Goal: Transaction & Acquisition: Book appointment/travel/reservation

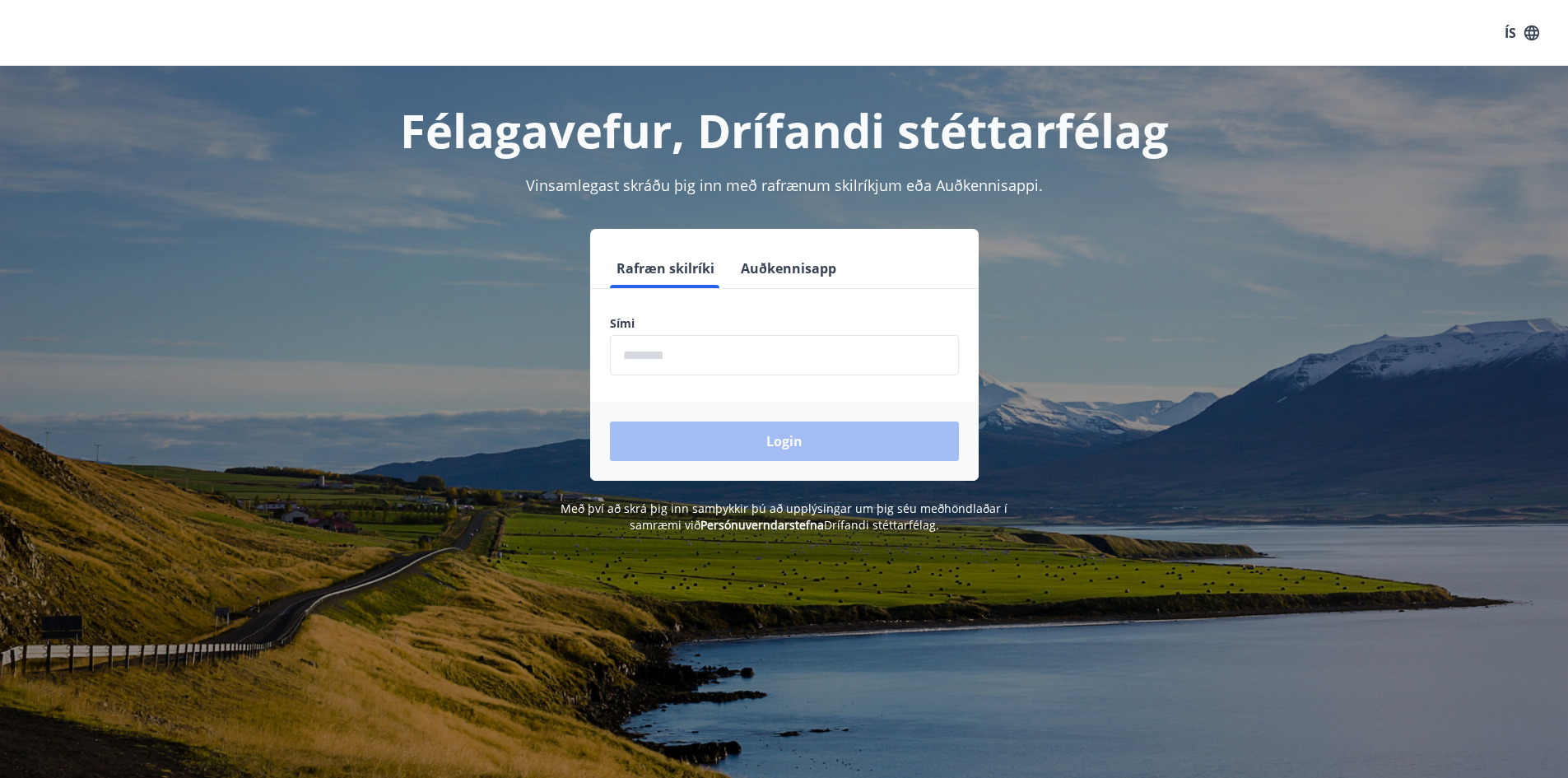
click at [807, 360] on input "phone" at bounding box center [785, 355] width 349 height 40
type input "********"
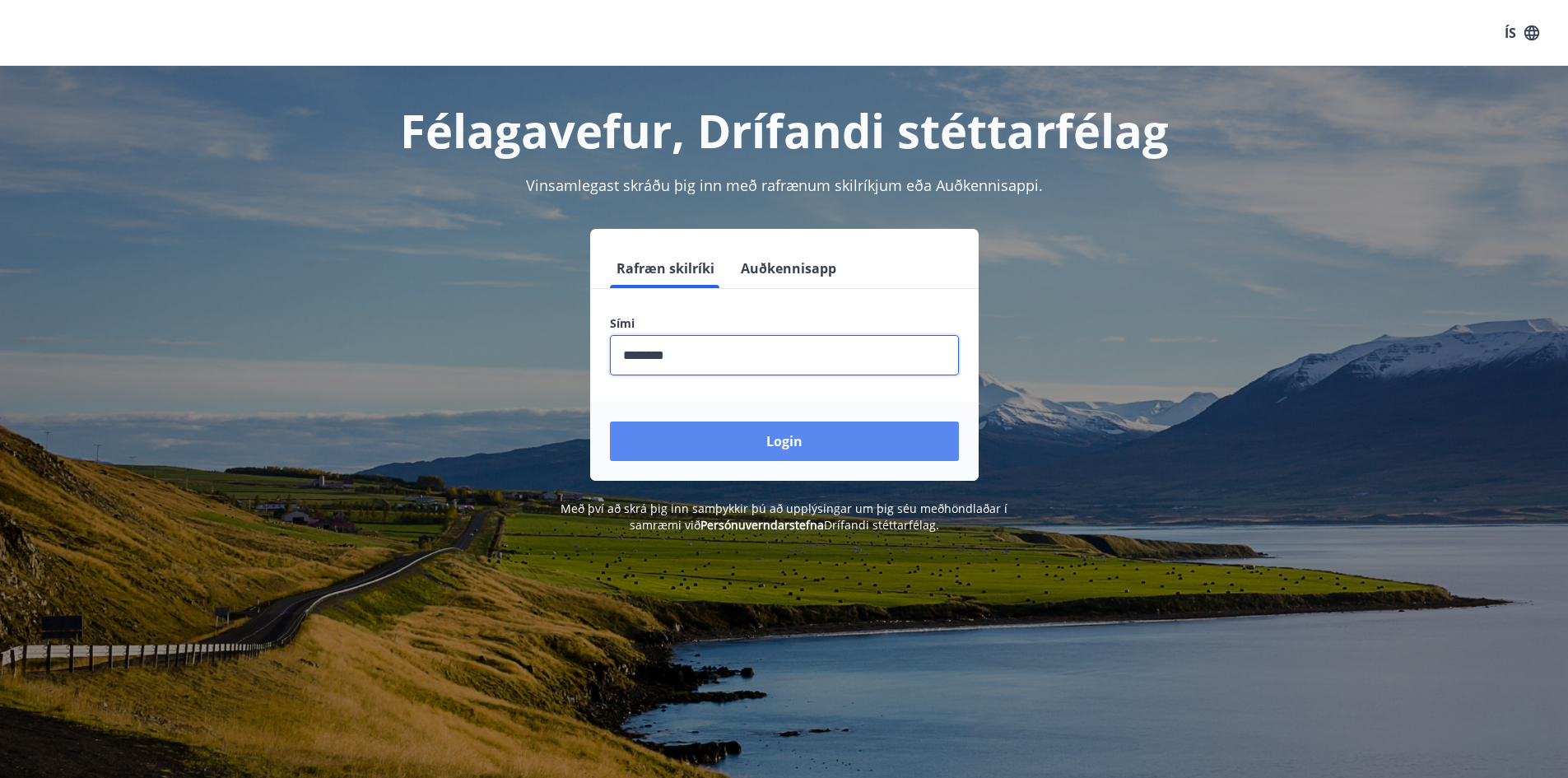
click at [739, 456] on button "Login" at bounding box center [785, 440] width 349 height 39
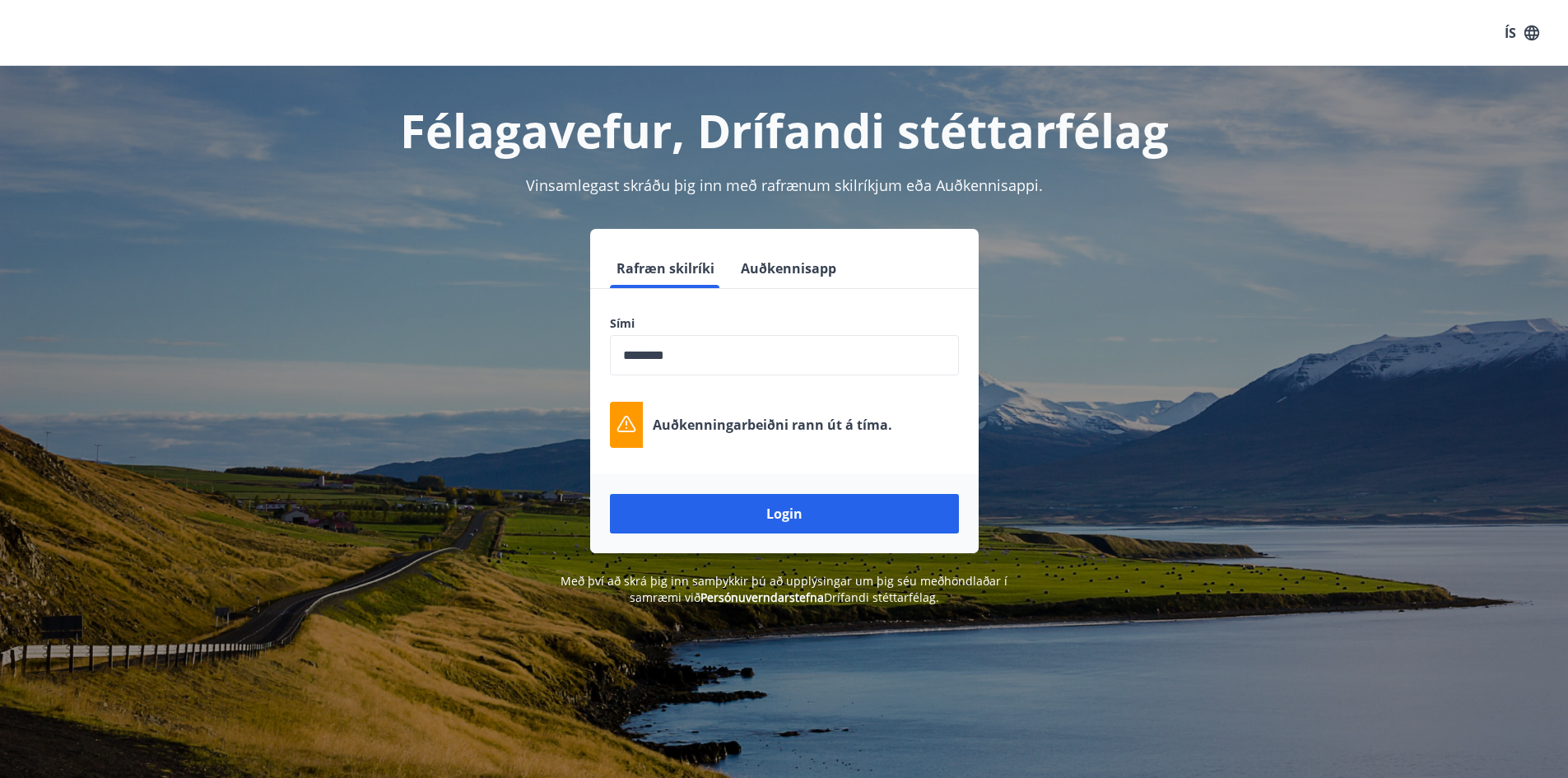
click at [96, 250] on div "Félagavefur, Drífandi stéttarfélag Vinsamlegast skráðu þig inn með rafrænum ski…" at bounding box center [784, 336] width 1568 height 540
click at [731, 507] on button "Login" at bounding box center [785, 513] width 349 height 39
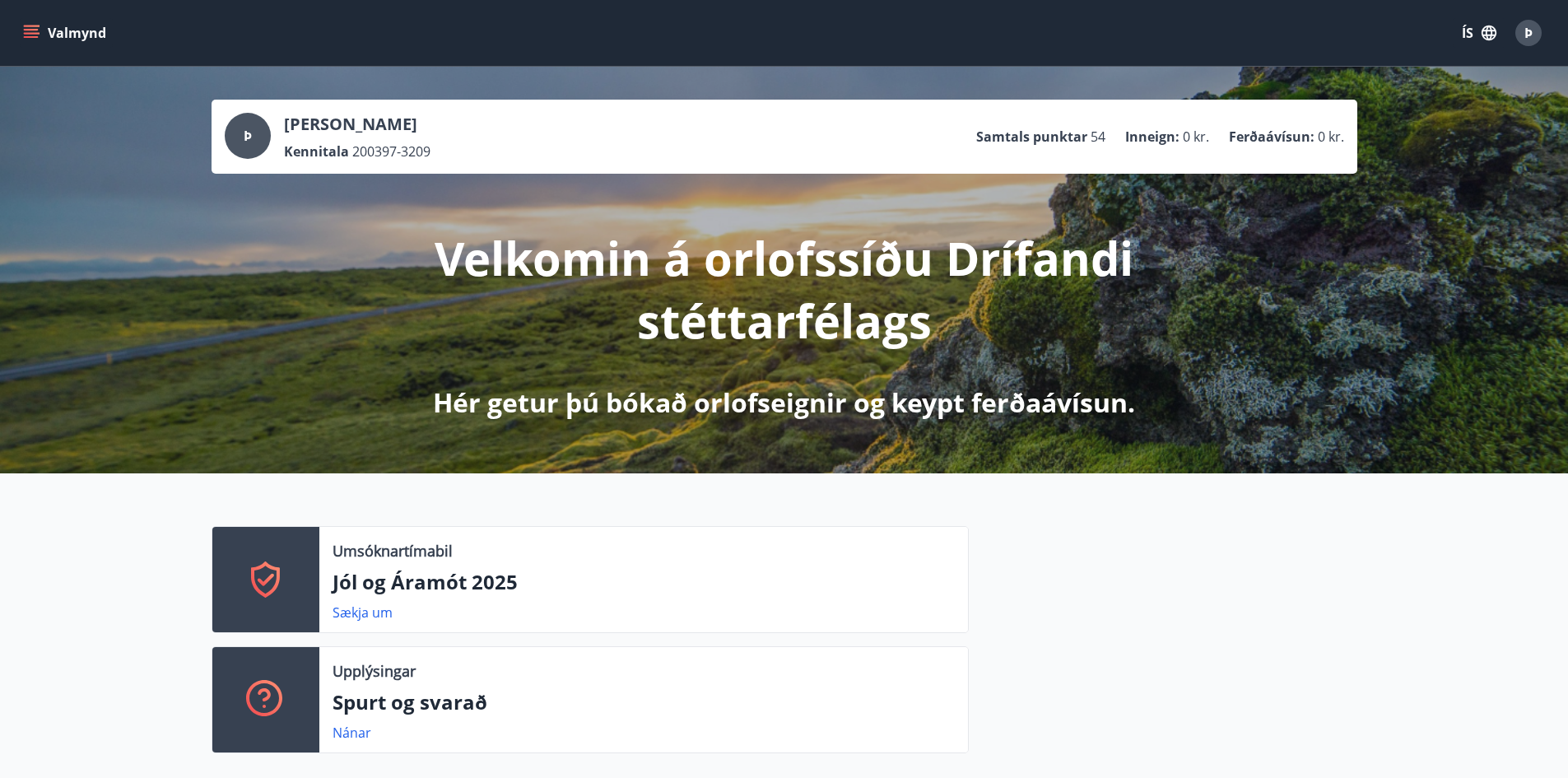
click at [98, 28] on button "Valmynd" at bounding box center [67, 32] width 93 height 30
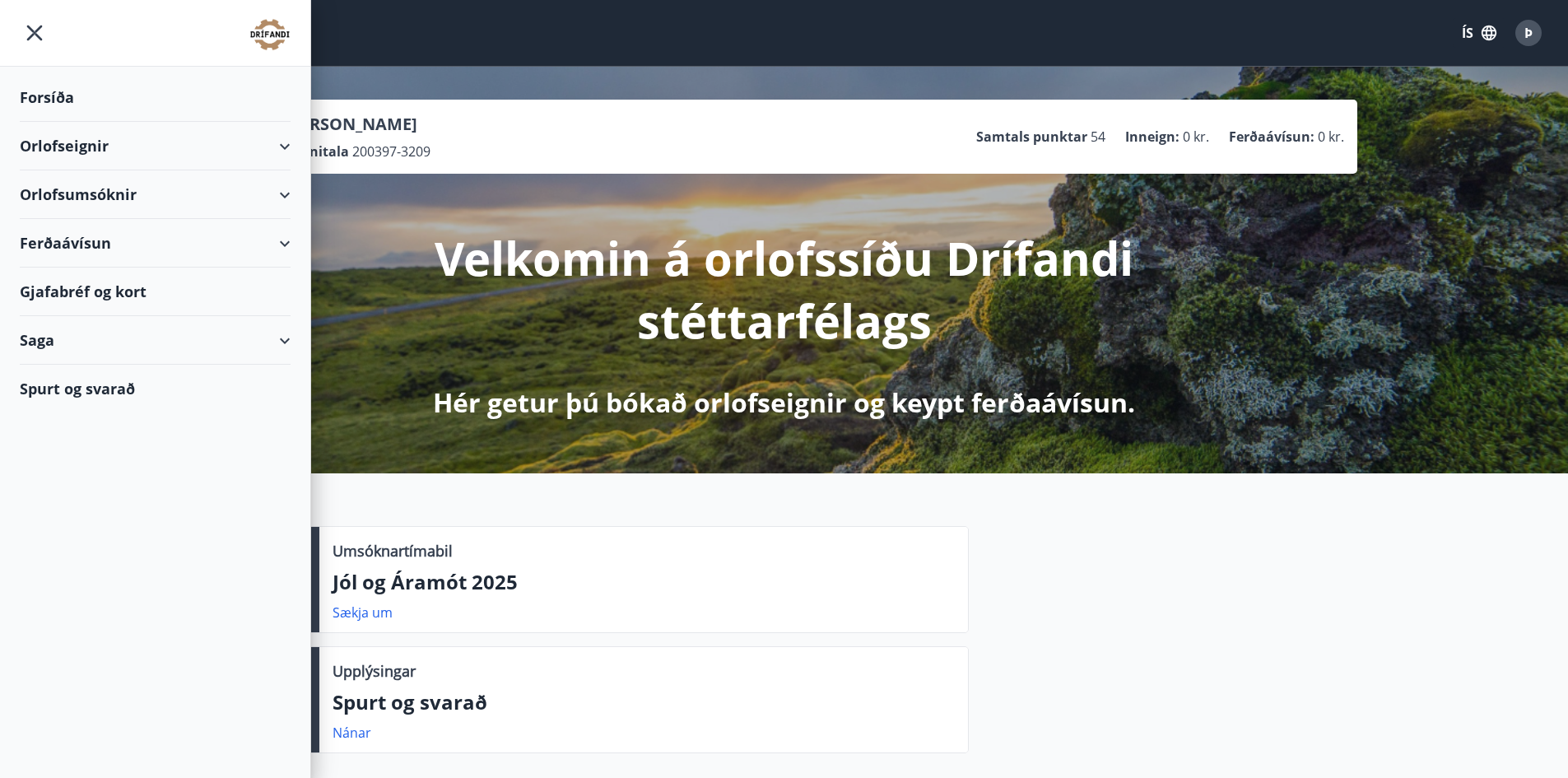
click at [284, 236] on div "Ferðaávísun" at bounding box center [155, 243] width 271 height 49
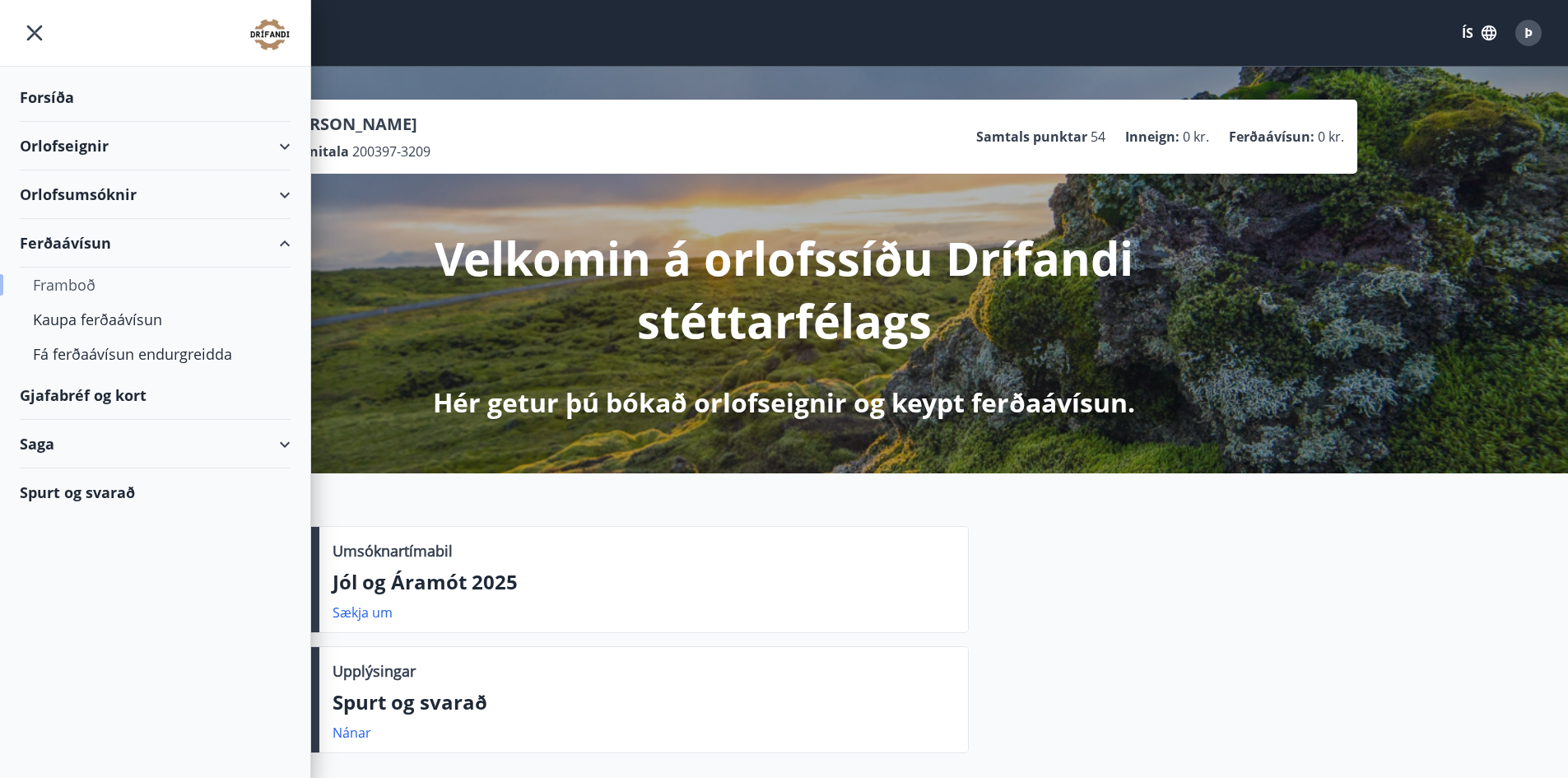
click at [89, 276] on div "Framboð" at bounding box center [155, 285] width 244 height 34
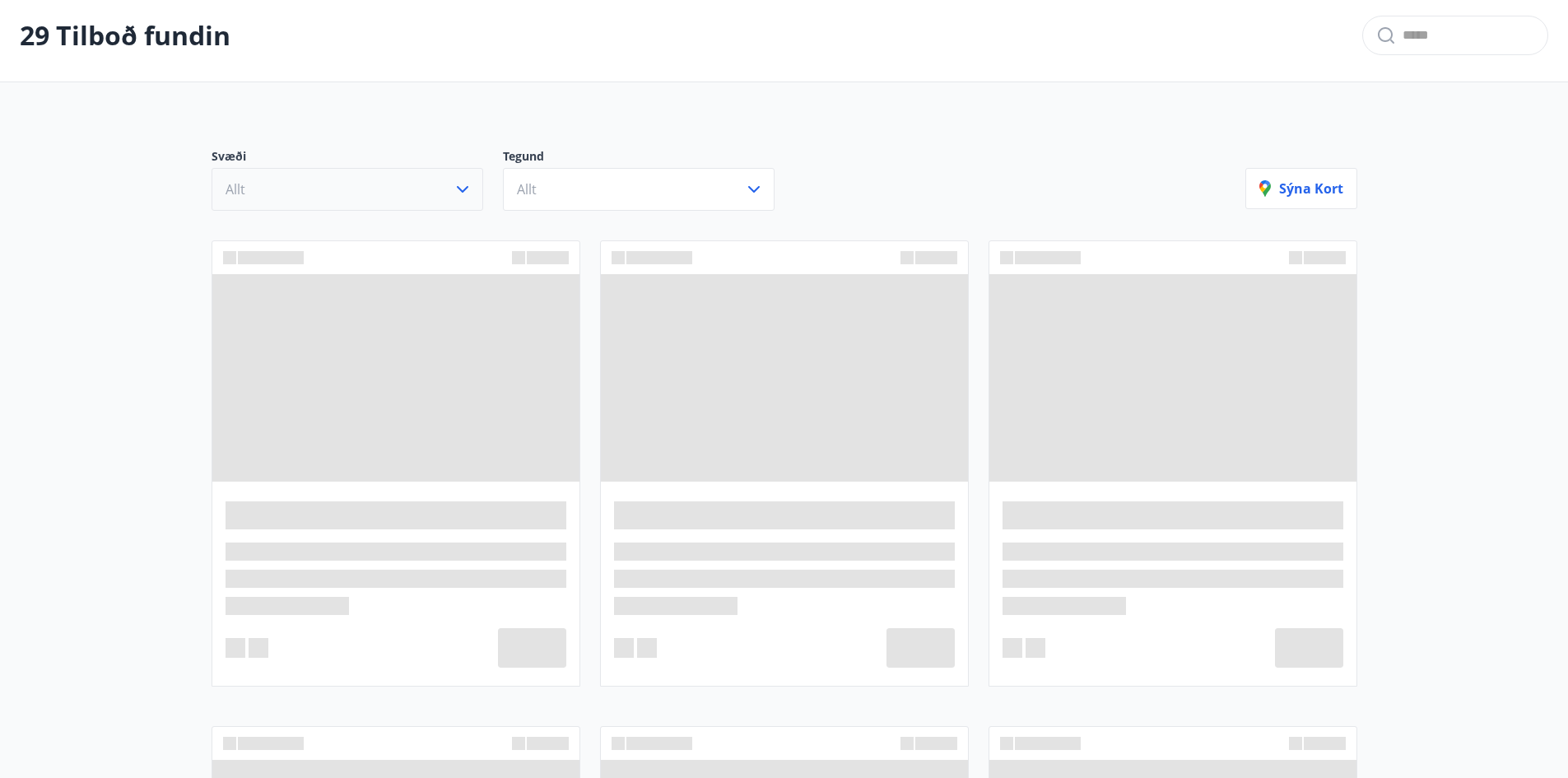
scroll to position [85, 0]
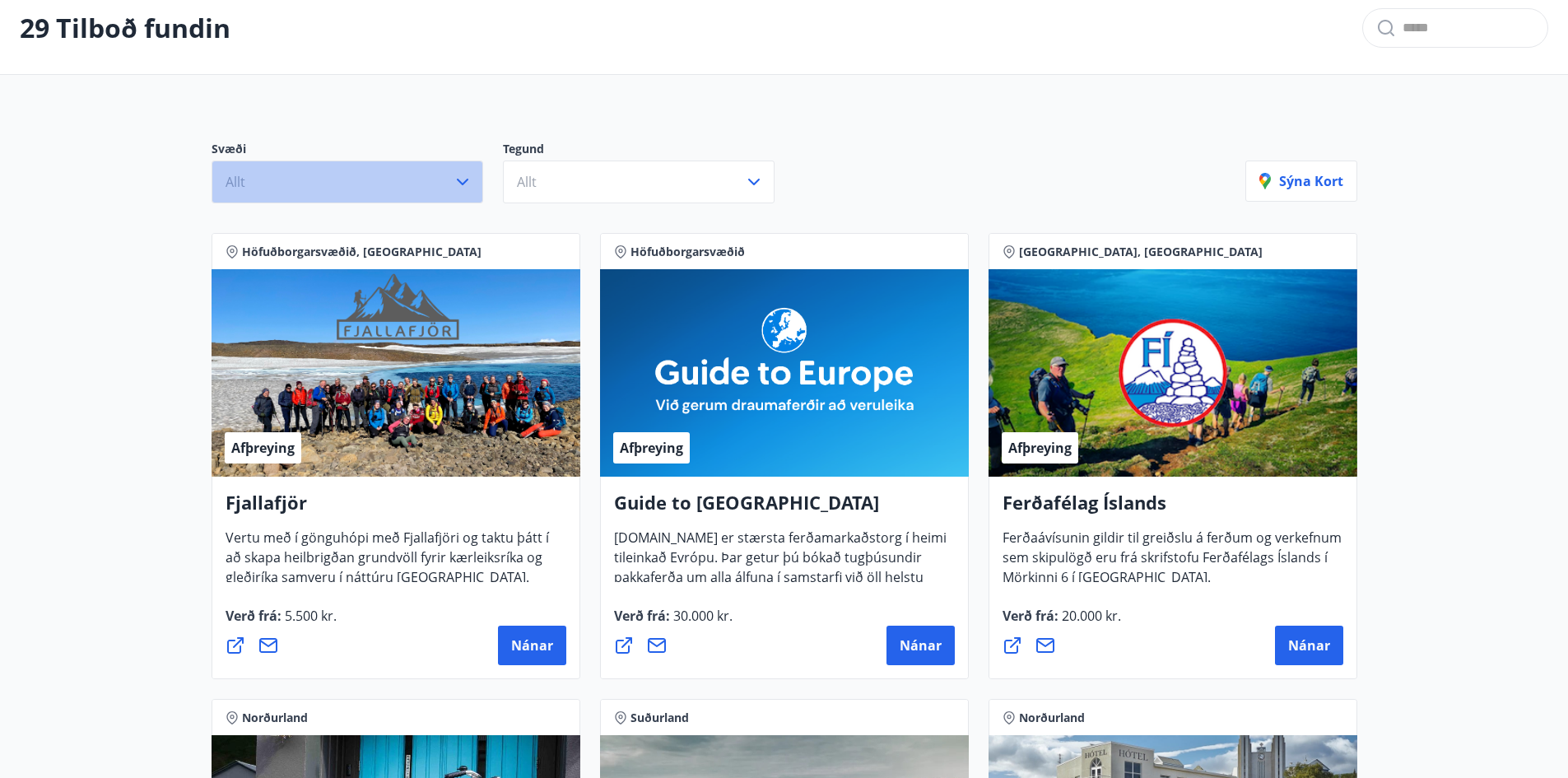
click at [449, 184] on button "Allt" at bounding box center [347, 181] width 272 height 43
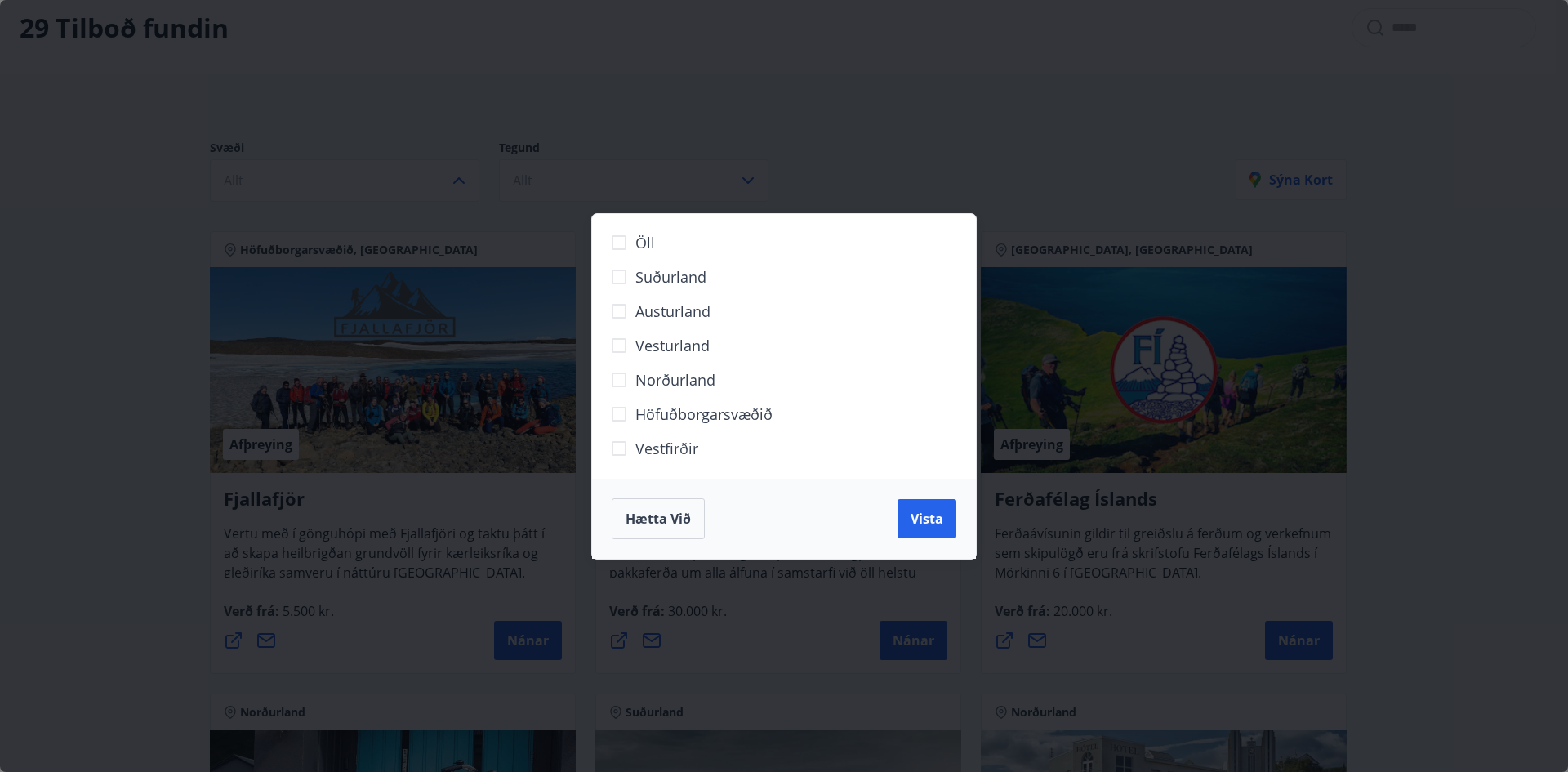
click at [685, 275] on span "Suðurland" at bounding box center [671, 276] width 71 height 21
click at [890, 516] on div "Hætta við Vista" at bounding box center [784, 518] width 384 height 80
click at [916, 517] on span "Vista" at bounding box center [926, 518] width 33 height 18
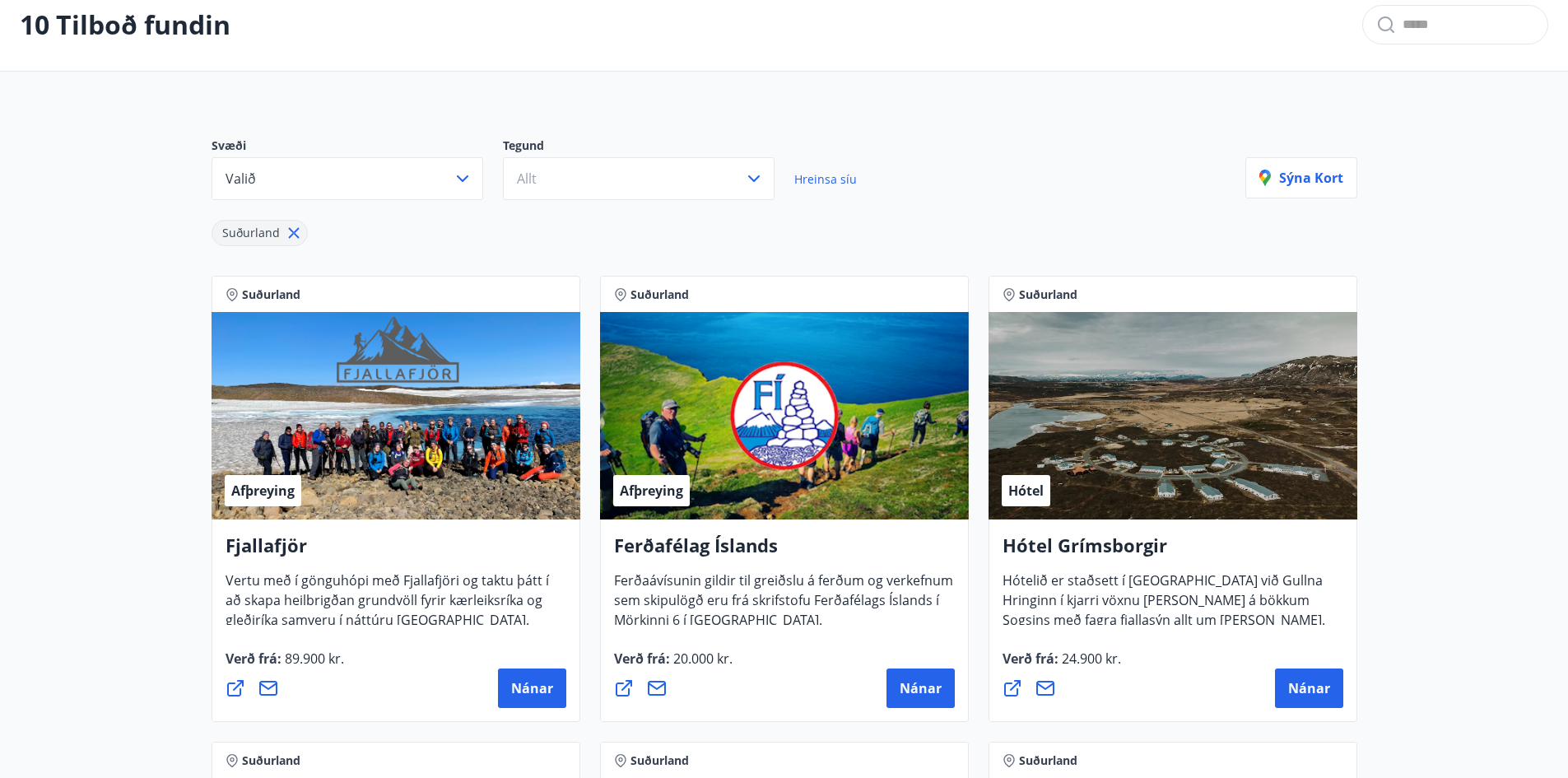
scroll to position [85, 0]
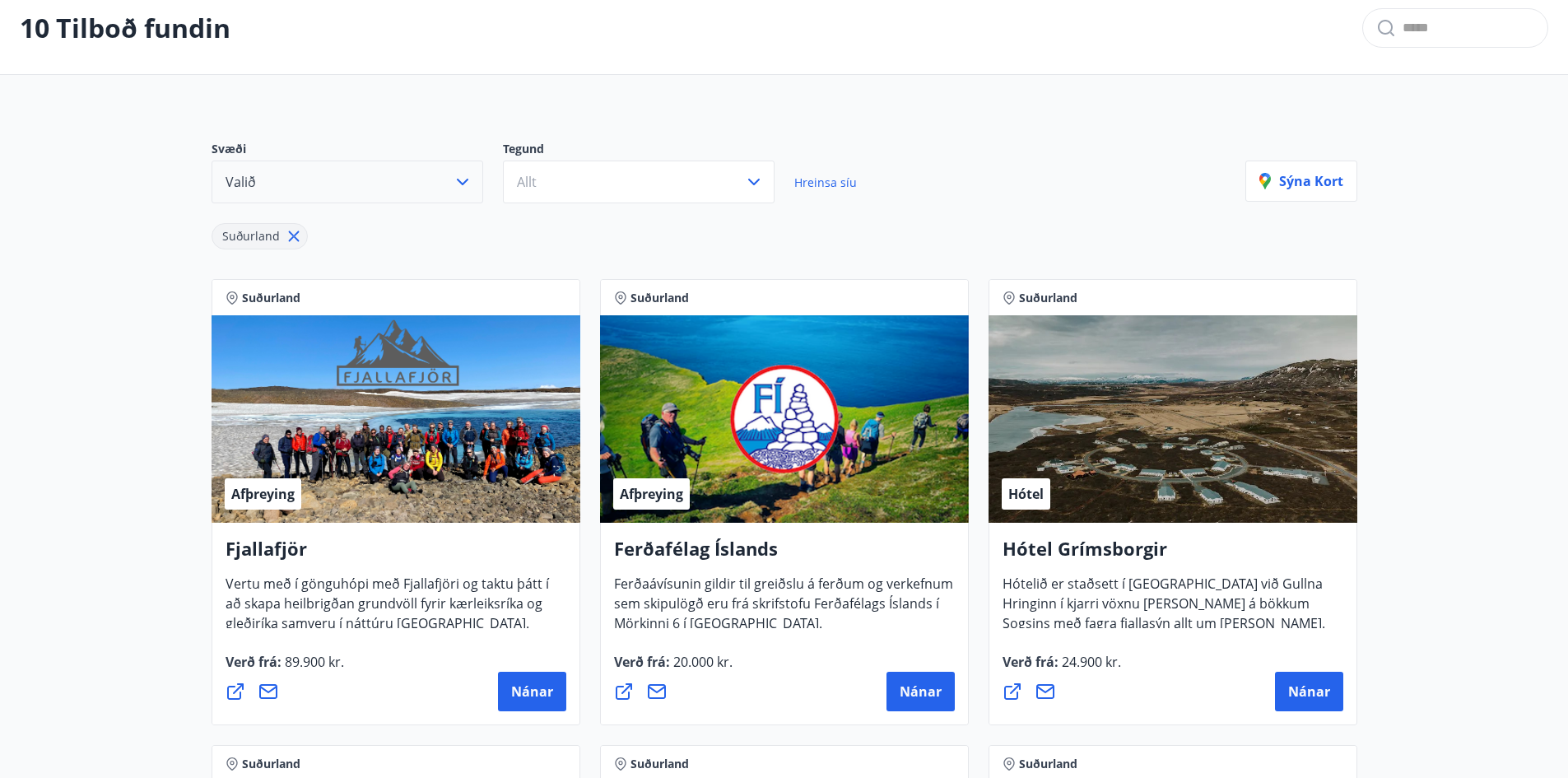
click at [467, 199] on button "Valið" at bounding box center [347, 181] width 272 height 43
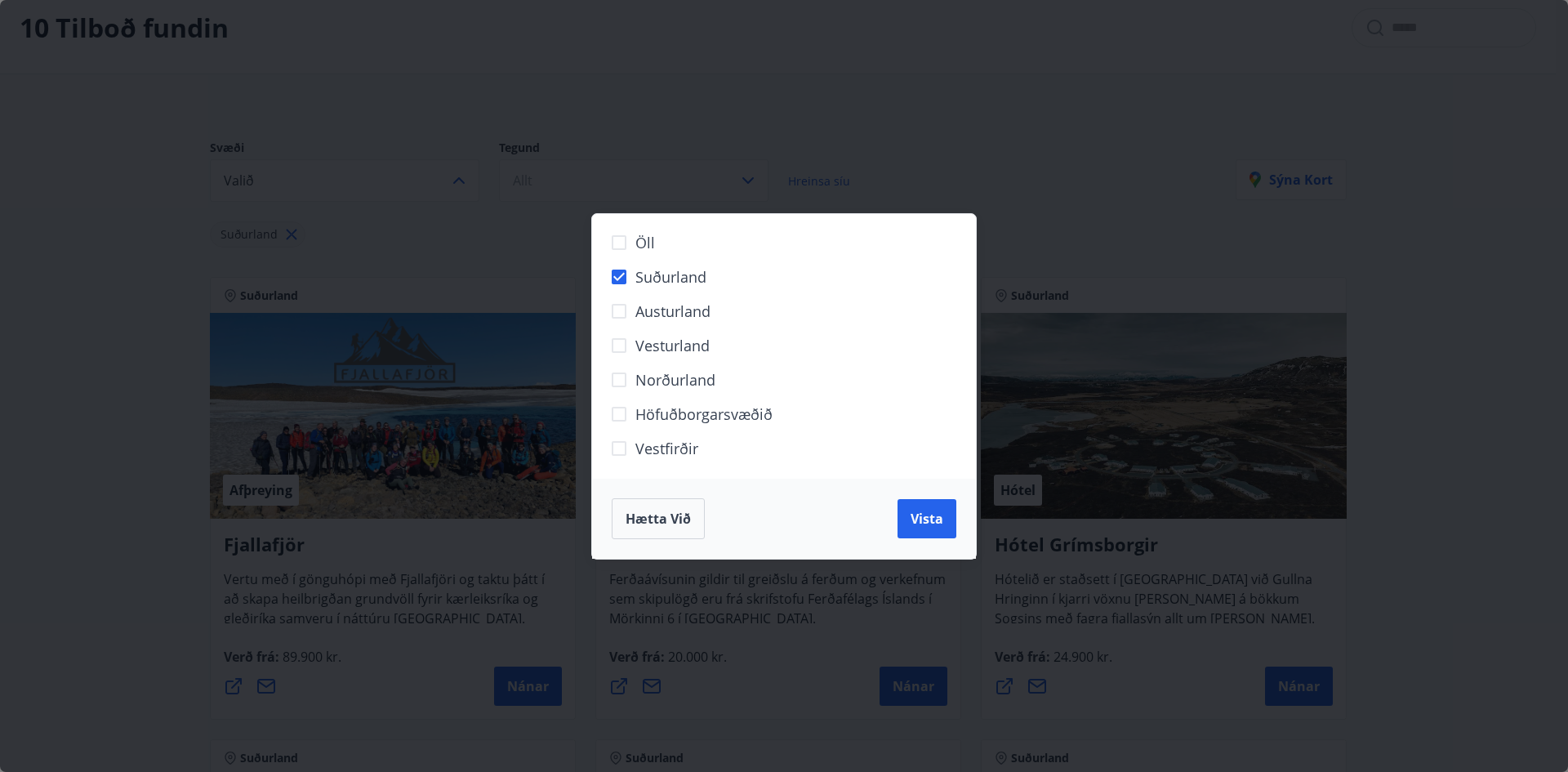
click at [632, 67] on div "Öll Suðurland Austurland Vesturland Norðurland Höfuðborgarsvæðið Vestfirðir Hæt…" at bounding box center [784, 386] width 1568 height 772
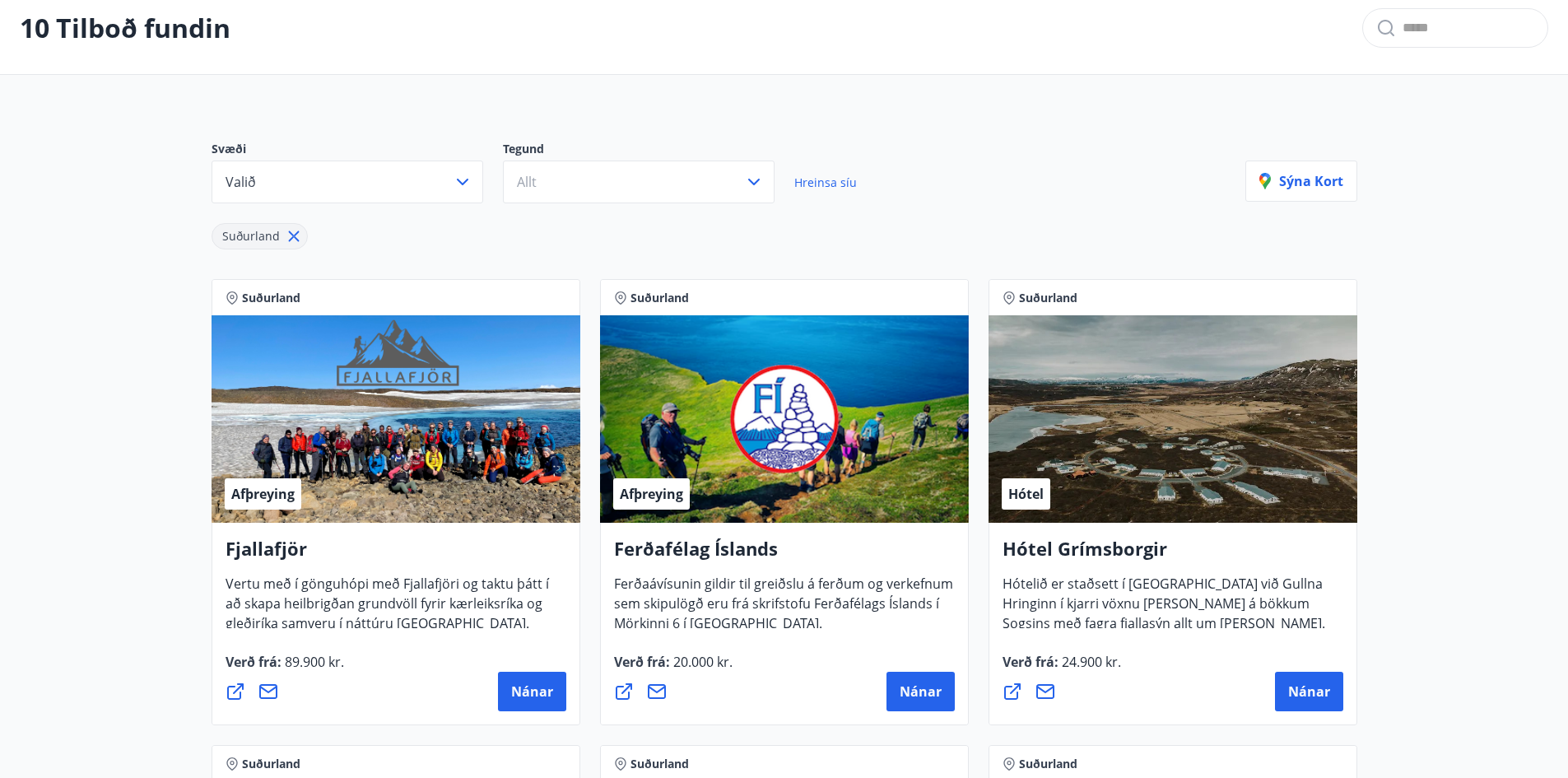
click at [597, 157] on p "Tegund" at bounding box center [649, 151] width 292 height 20
click at [623, 188] on button "Allt" at bounding box center [638, 181] width 272 height 43
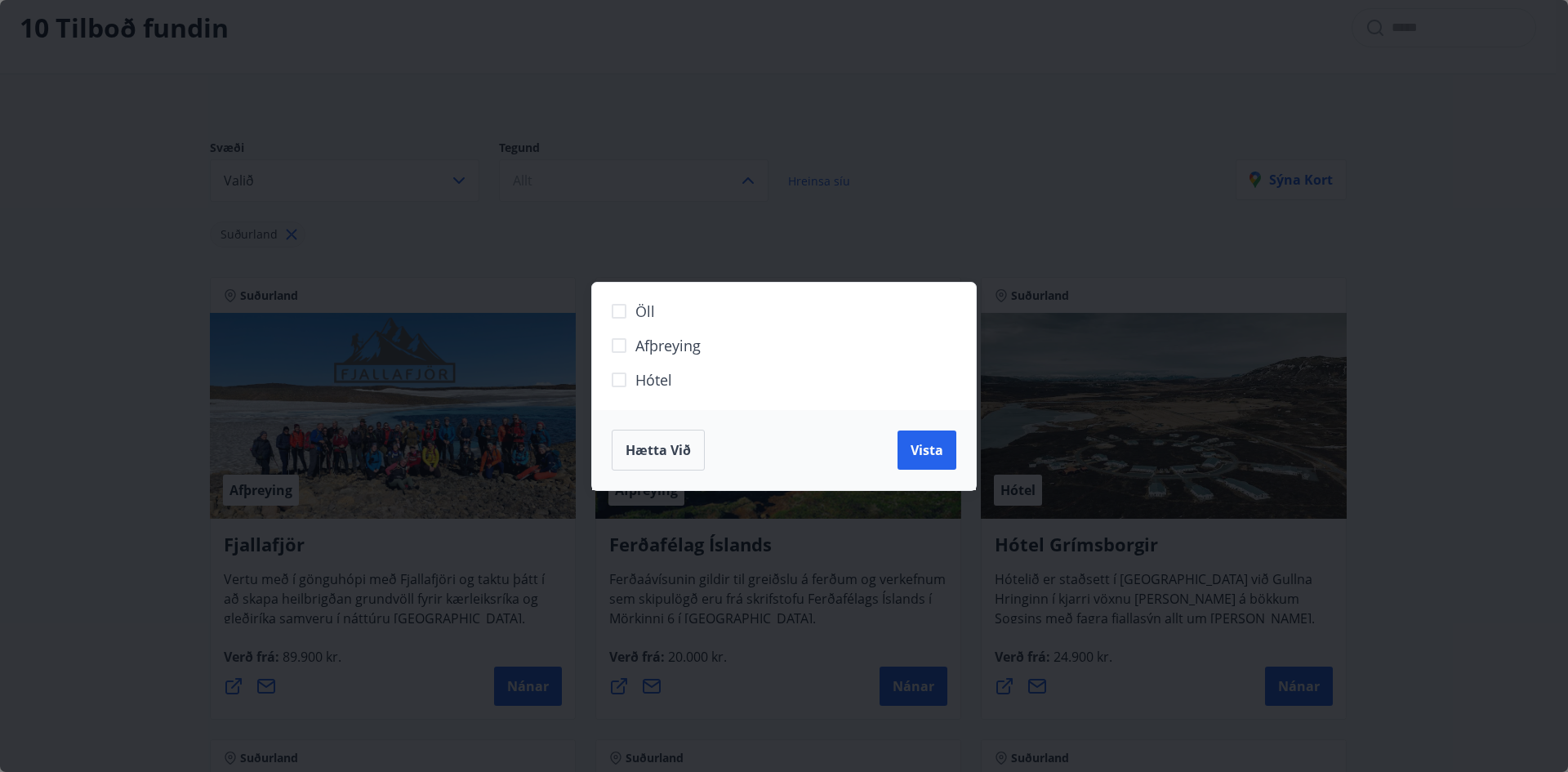
click at [659, 384] on span "Hótel" at bounding box center [654, 379] width 37 height 21
click at [999, 489] on div "Öll Afþreying Hótel Hætta við Vista" at bounding box center [784, 386] width 1568 height 772
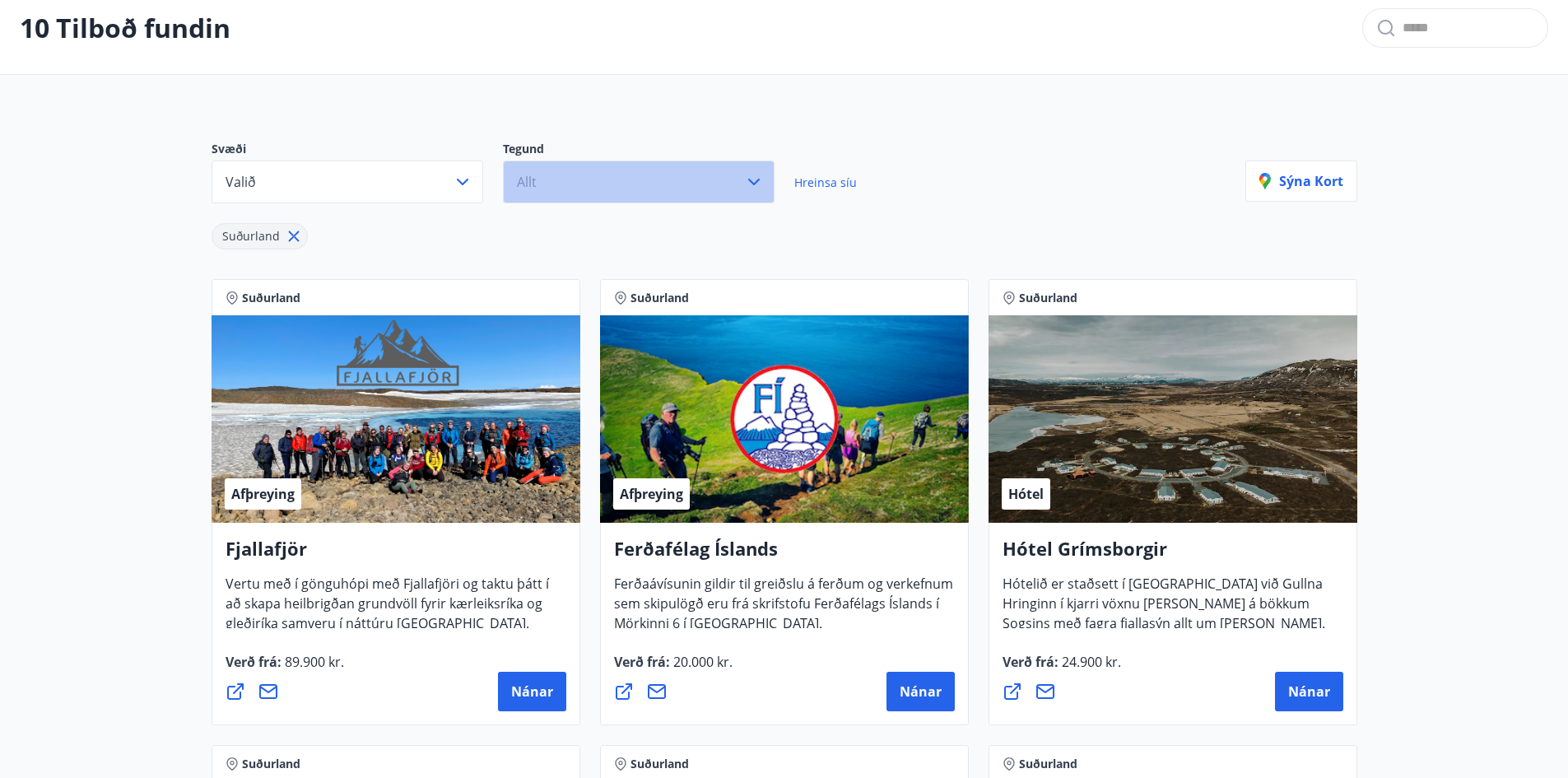
click at [557, 180] on button "Allt" at bounding box center [638, 181] width 272 height 43
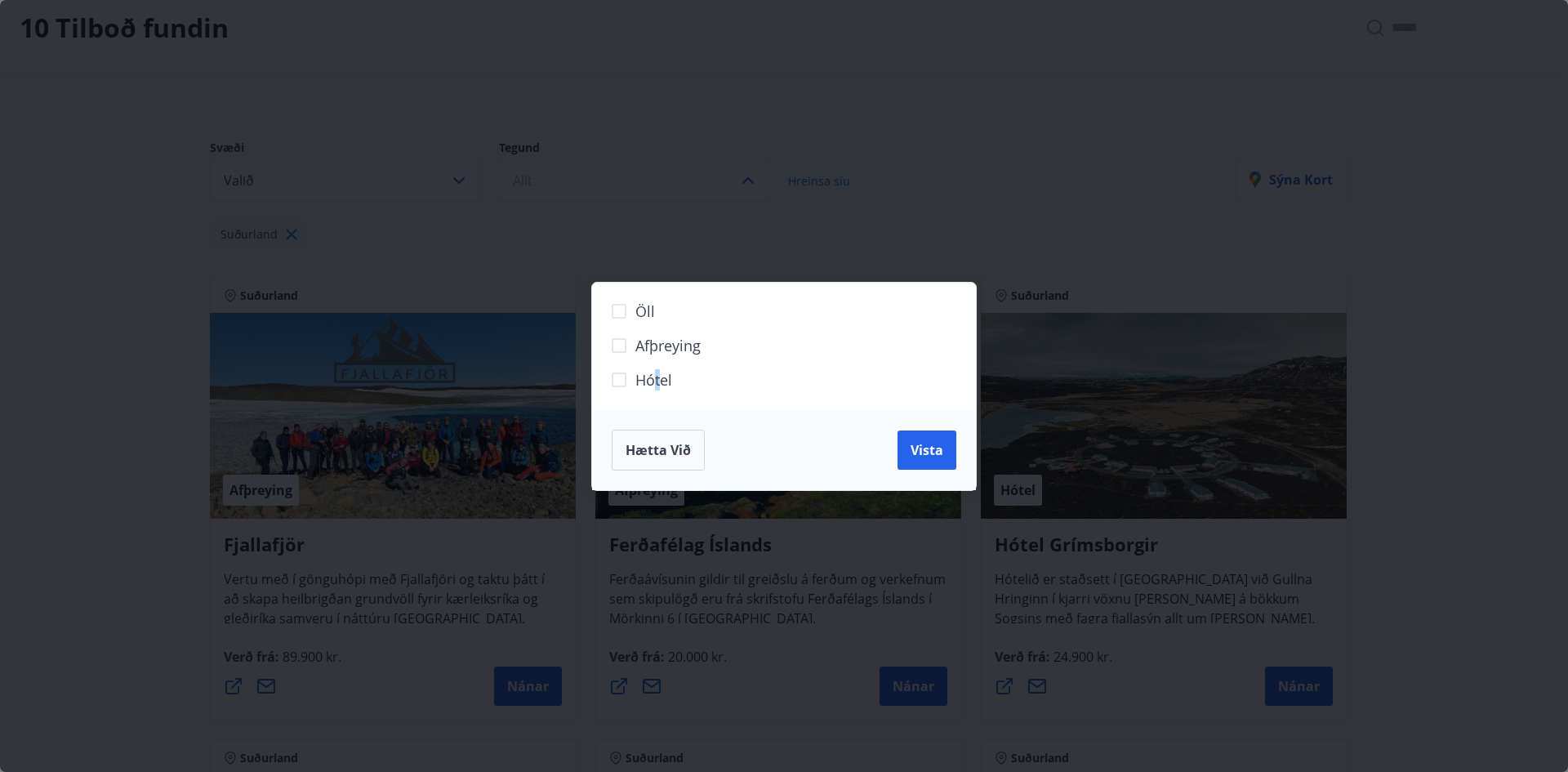
drag, startPoint x: 659, startPoint y: 381, endPoint x: 712, endPoint y: 414, distance: 62.4
click at [670, 384] on span "Hótel" at bounding box center [654, 379] width 37 height 21
click at [925, 459] on button "Vista" at bounding box center [927, 449] width 59 height 39
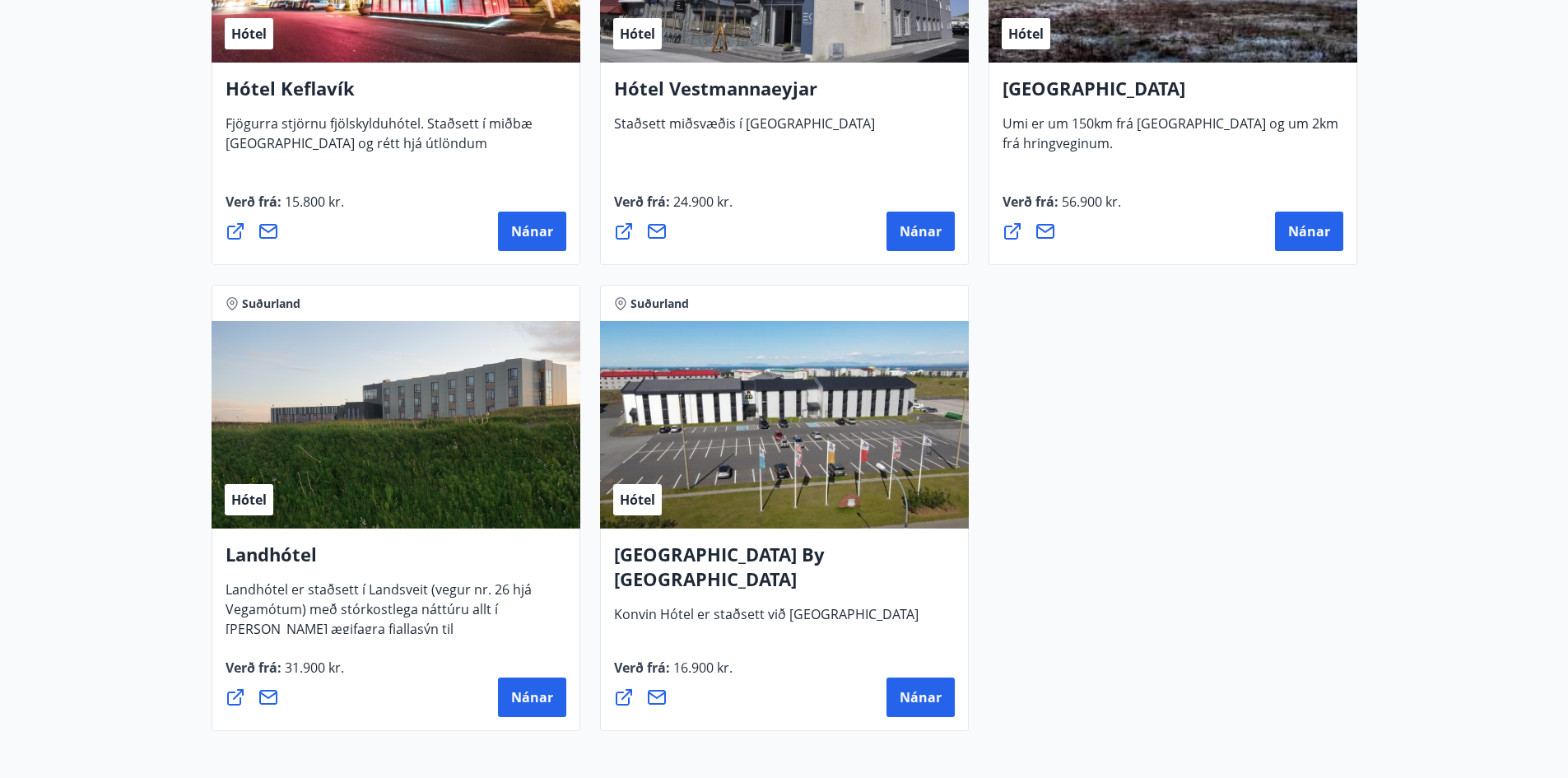
scroll to position [1073, 0]
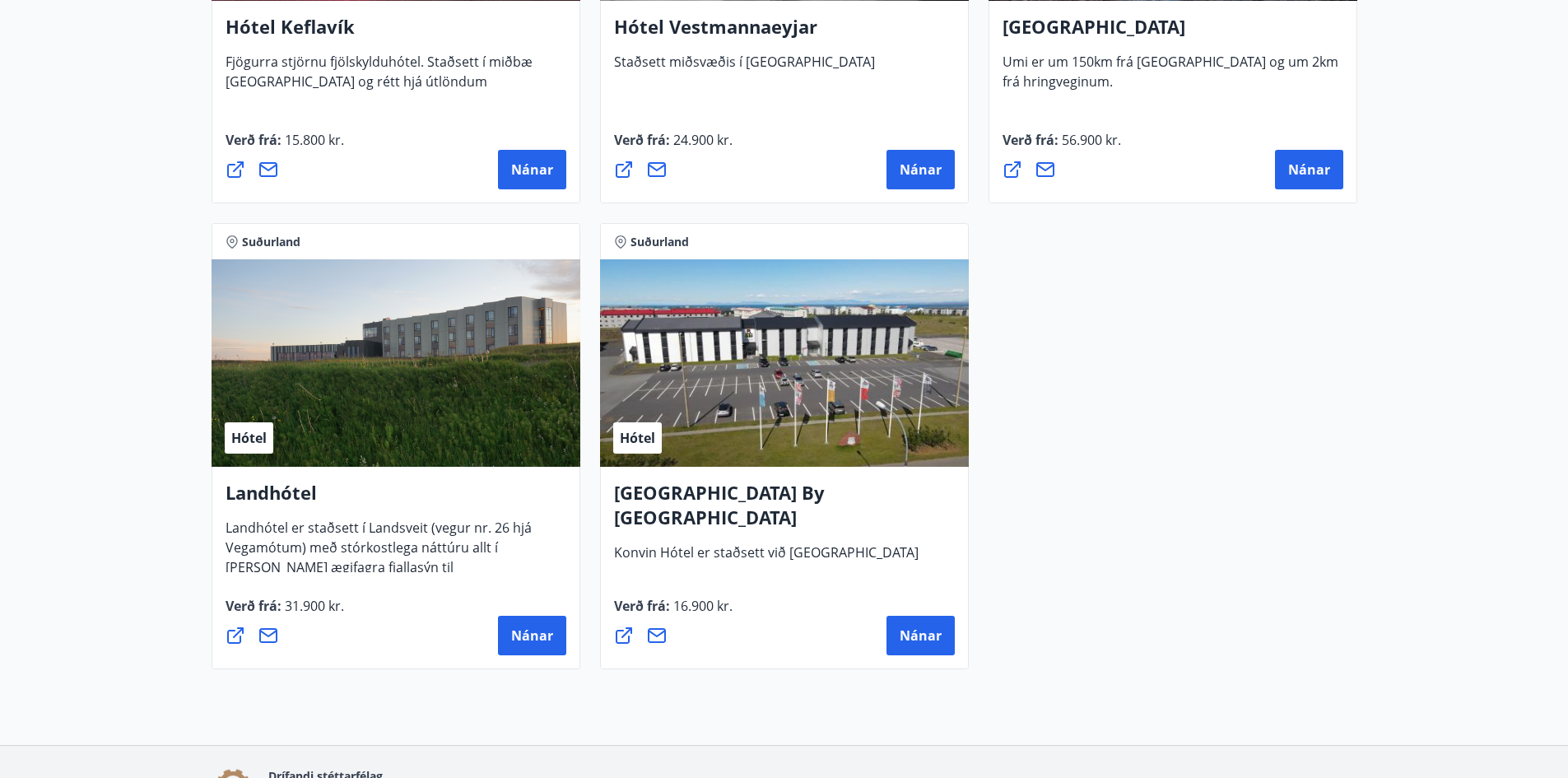
click at [793, 493] on h4 "Konvin Hotel By Keflavik Airport" at bounding box center [784, 511] width 340 height 63
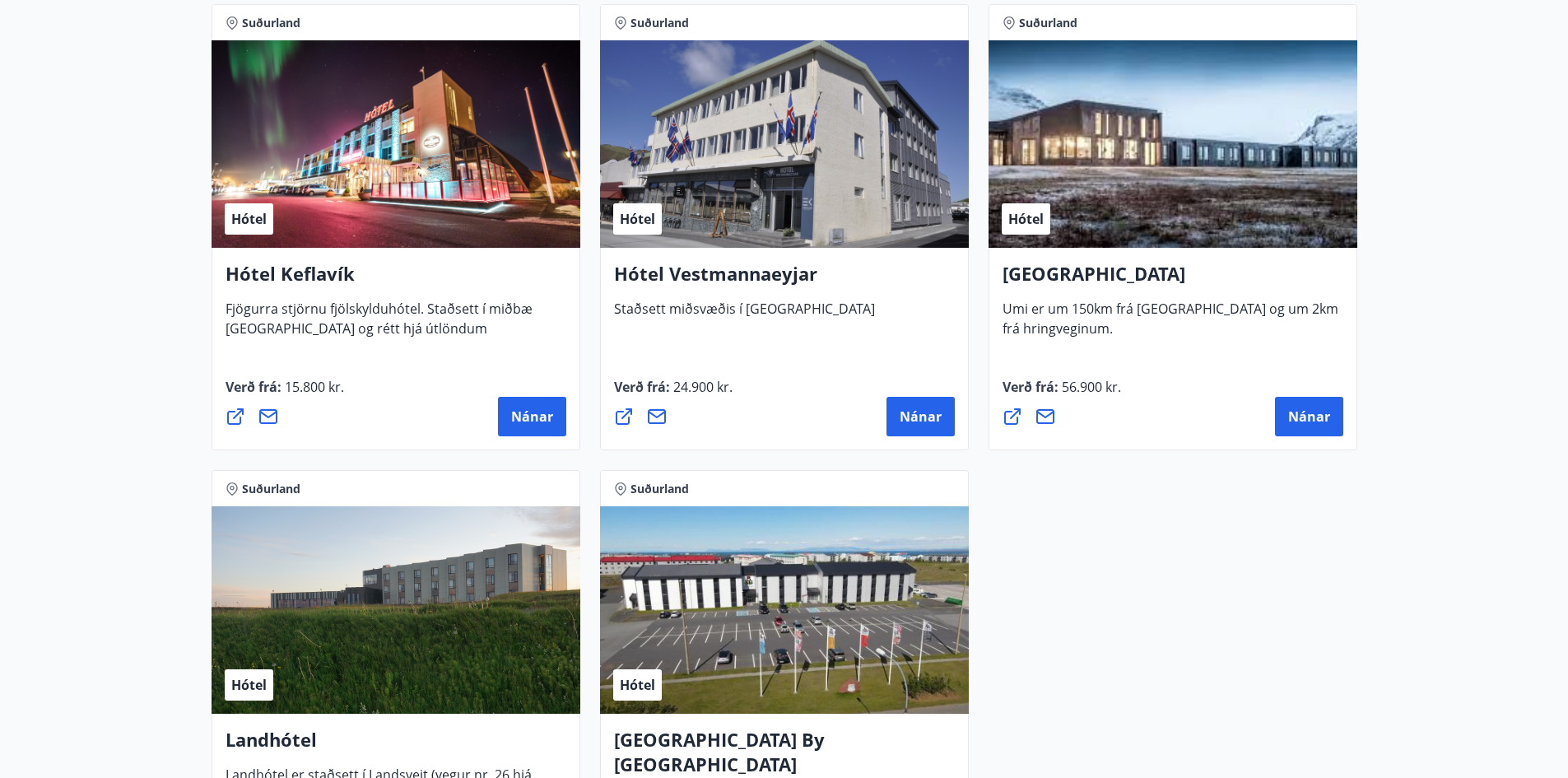
scroll to position [908, 0]
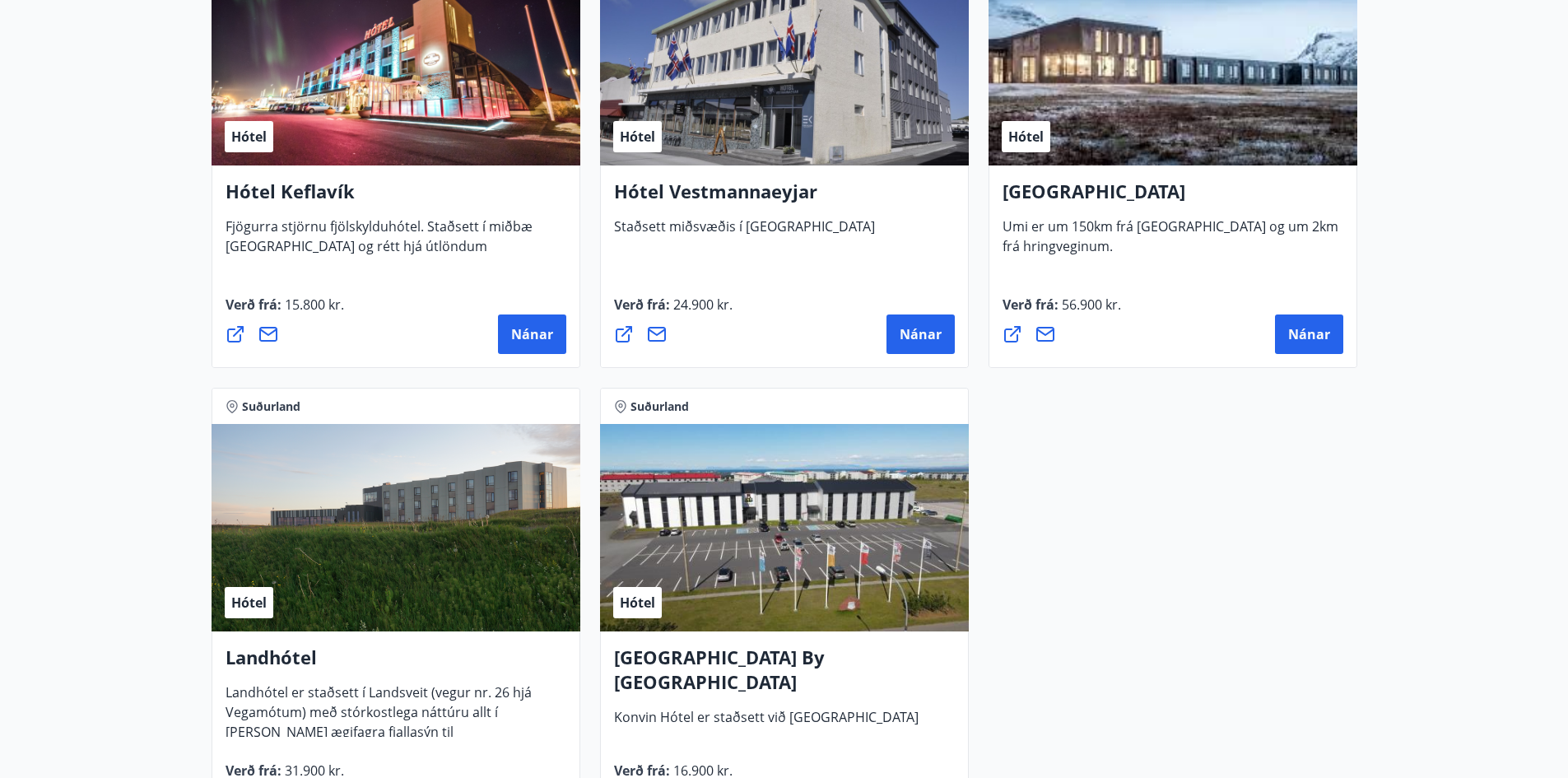
click at [794, 592] on div "Hótel" at bounding box center [784, 528] width 369 height 208
click at [717, 665] on h4 "Konvin Hotel By Keflavik Airport" at bounding box center [784, 676] width 340 height 63
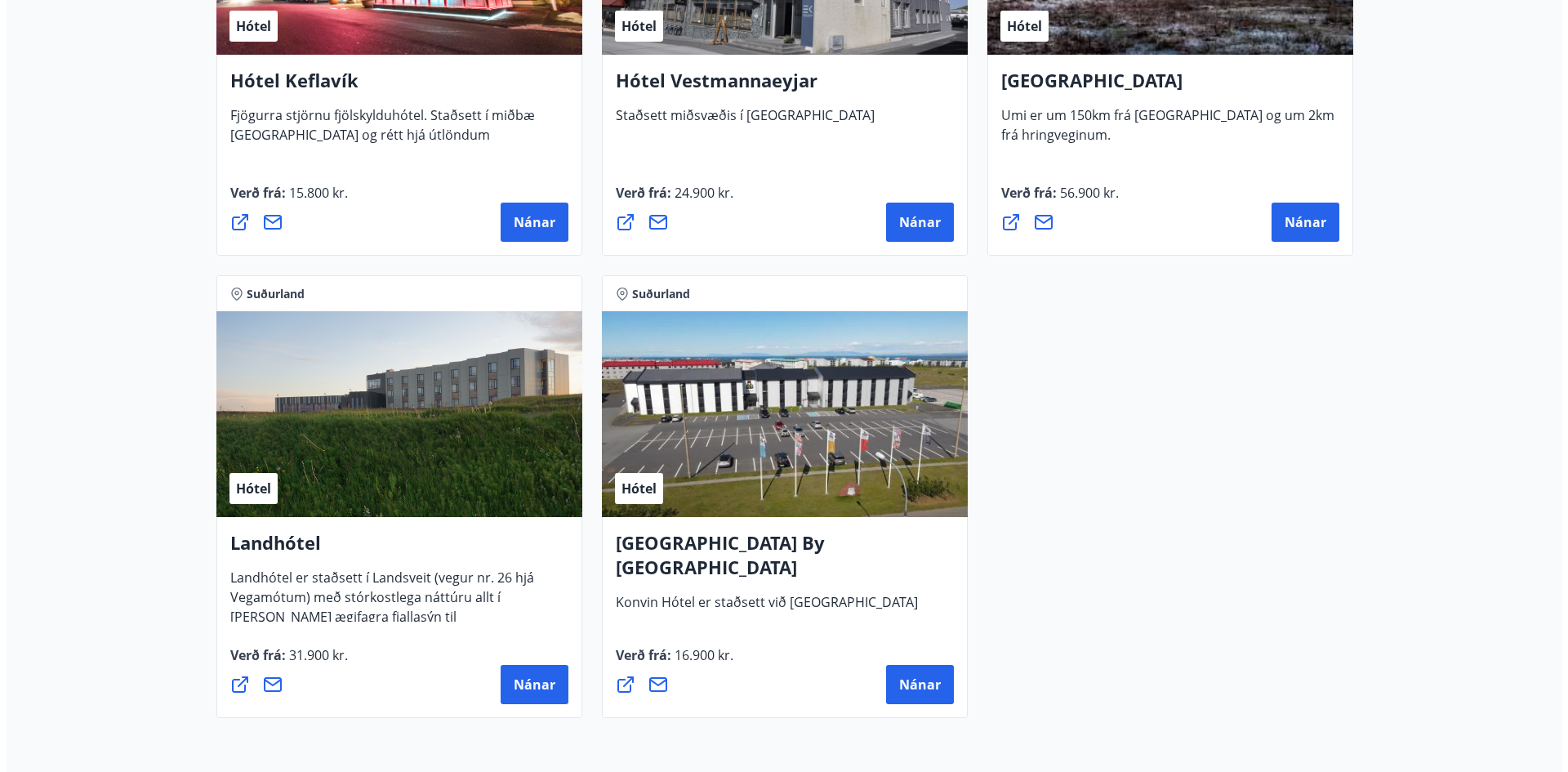
scroll to position [1146, 0]
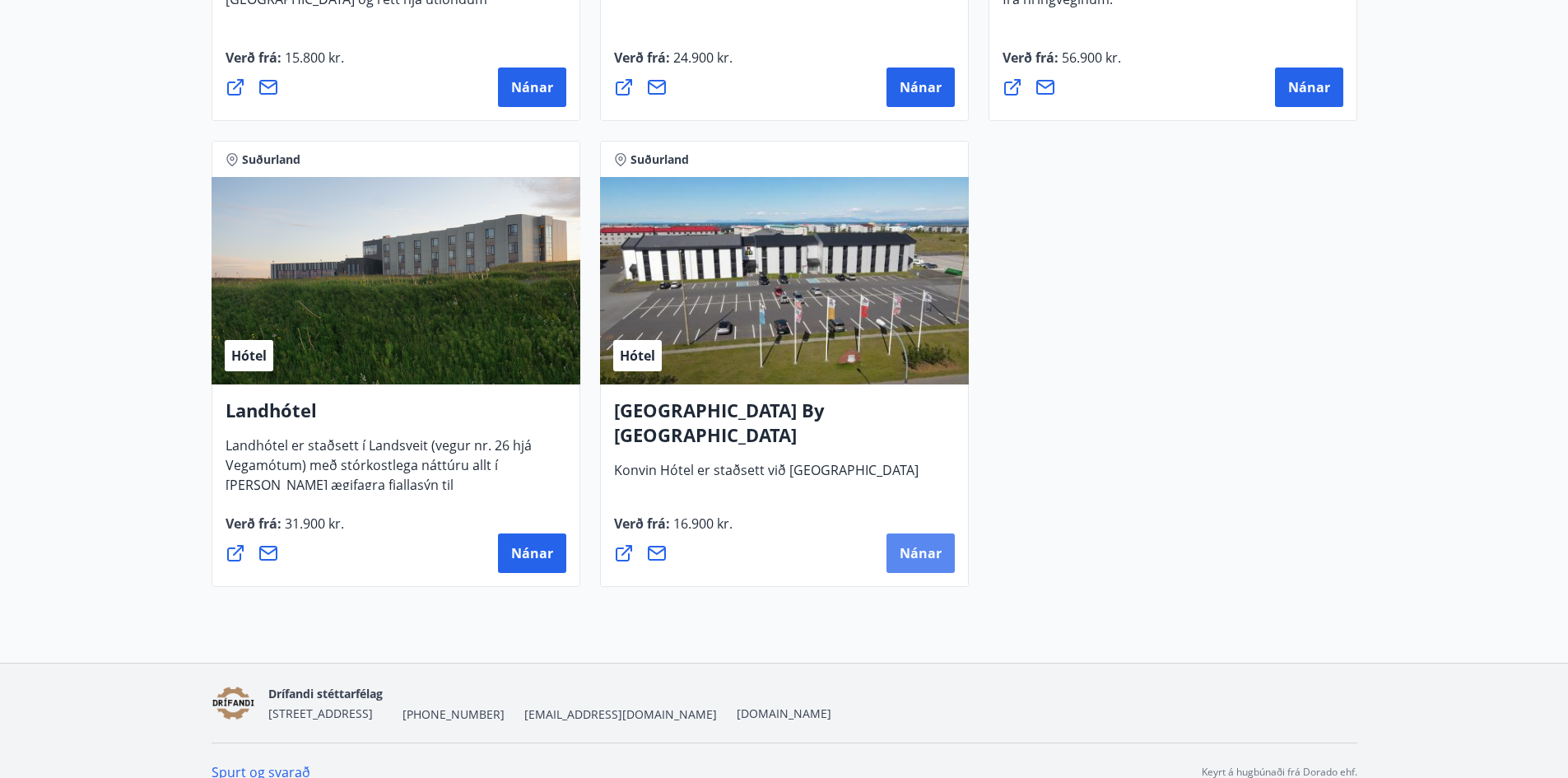
click at [939, 556] on span "Nánar" at bounding box center [920, 553] width 42 height 18
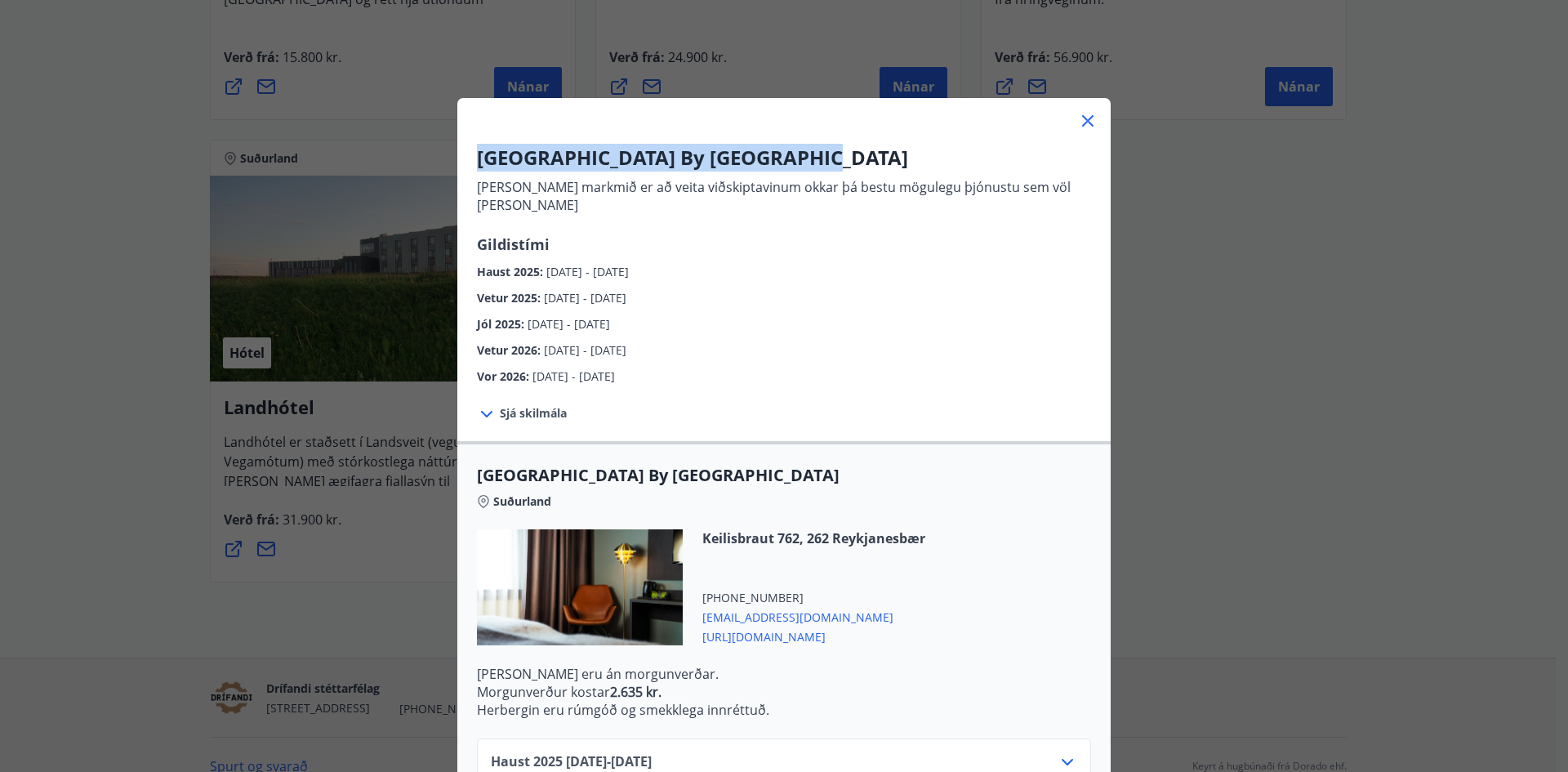
drag, startPoint x: 808, startPoint y: 162, endPoint x: 474, endPoint y: 154, distance: 334.1
click at [477, 154] on h3 "Konvin Hotel By Keflavik Airport" at bounding box center [784, 157] width 614 height 27
copy h3 "Konvin Hotel By Keflavik Airport"
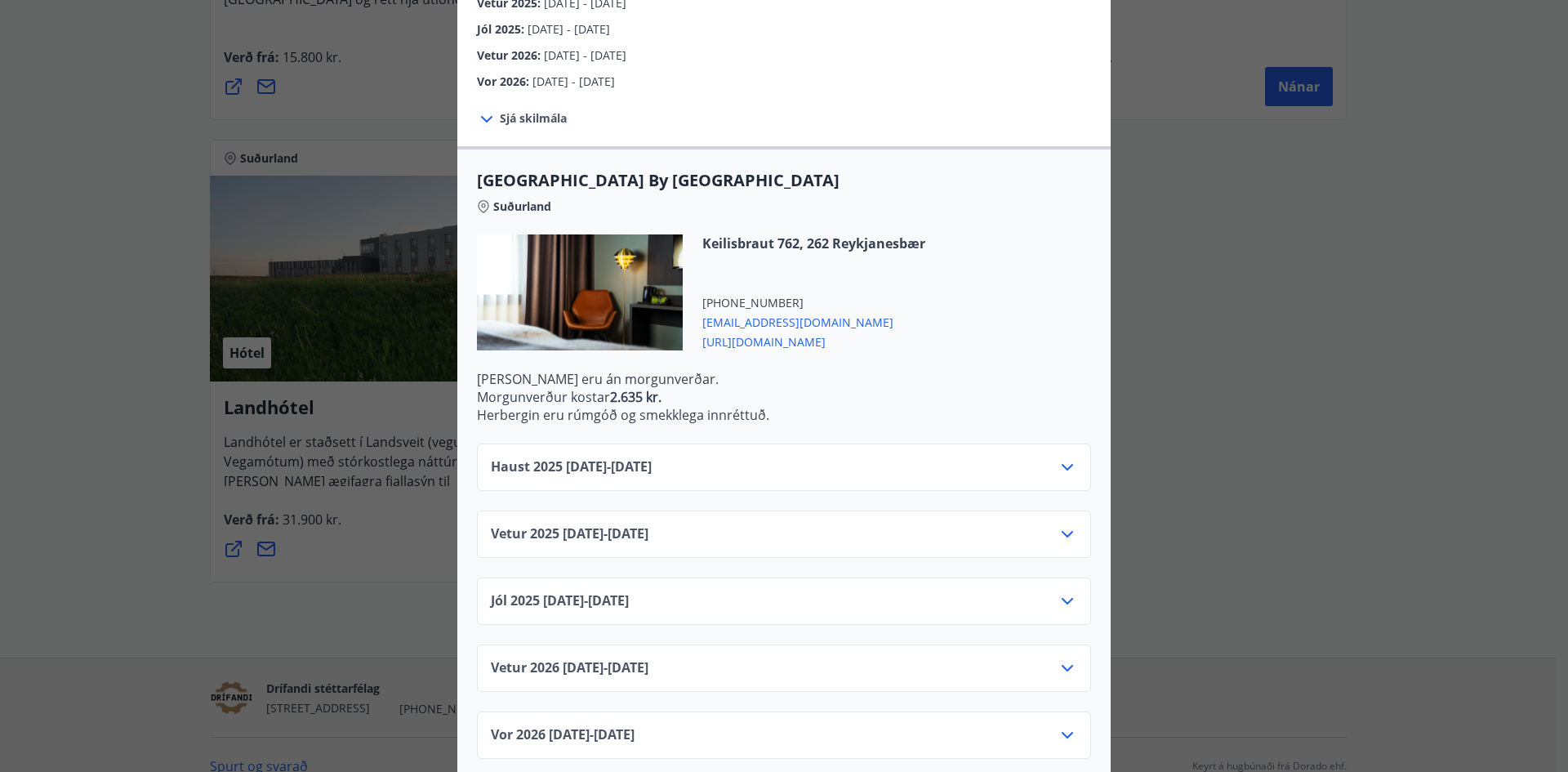
scroll to position [295, 0]
click at [988, 457] on div "Haust 2025 10.09.25 - 31.10.25" at bounding box center [784, 472] width 587 height 33
click at [594, 456] on span "Haust 2025 10.09.25 - 31.10.25" at bounding box center [572, 465] width 161 height 20
click at [1071, 460] on div "Haust 2025 10.09.25 - 31.10.25" at bounding box center [784, 466] width 614 height 47
click at [1065, 456] on icon at bounding box center [1067, 465] width 20 height 20
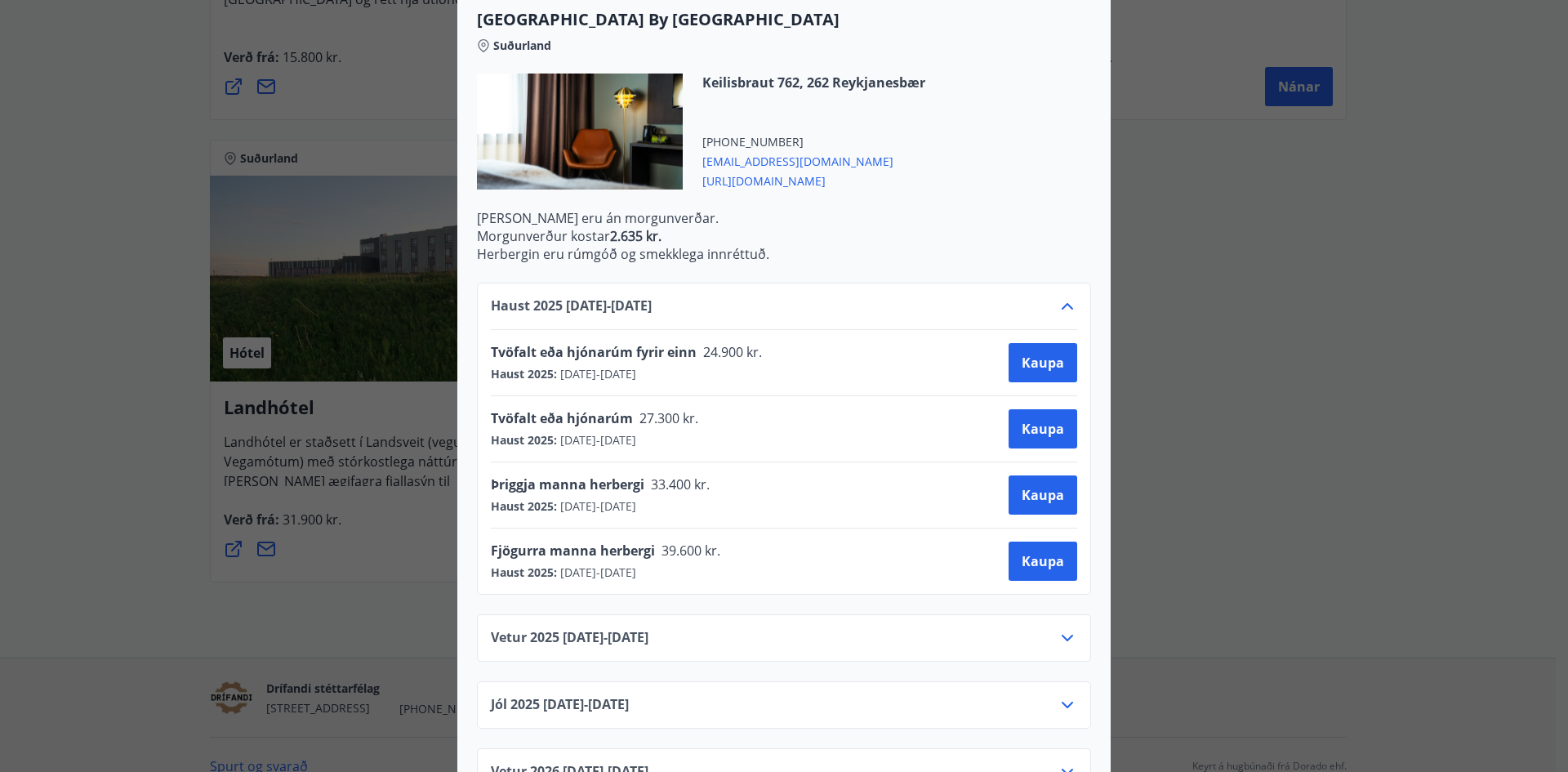
scroll to position [459, 0]
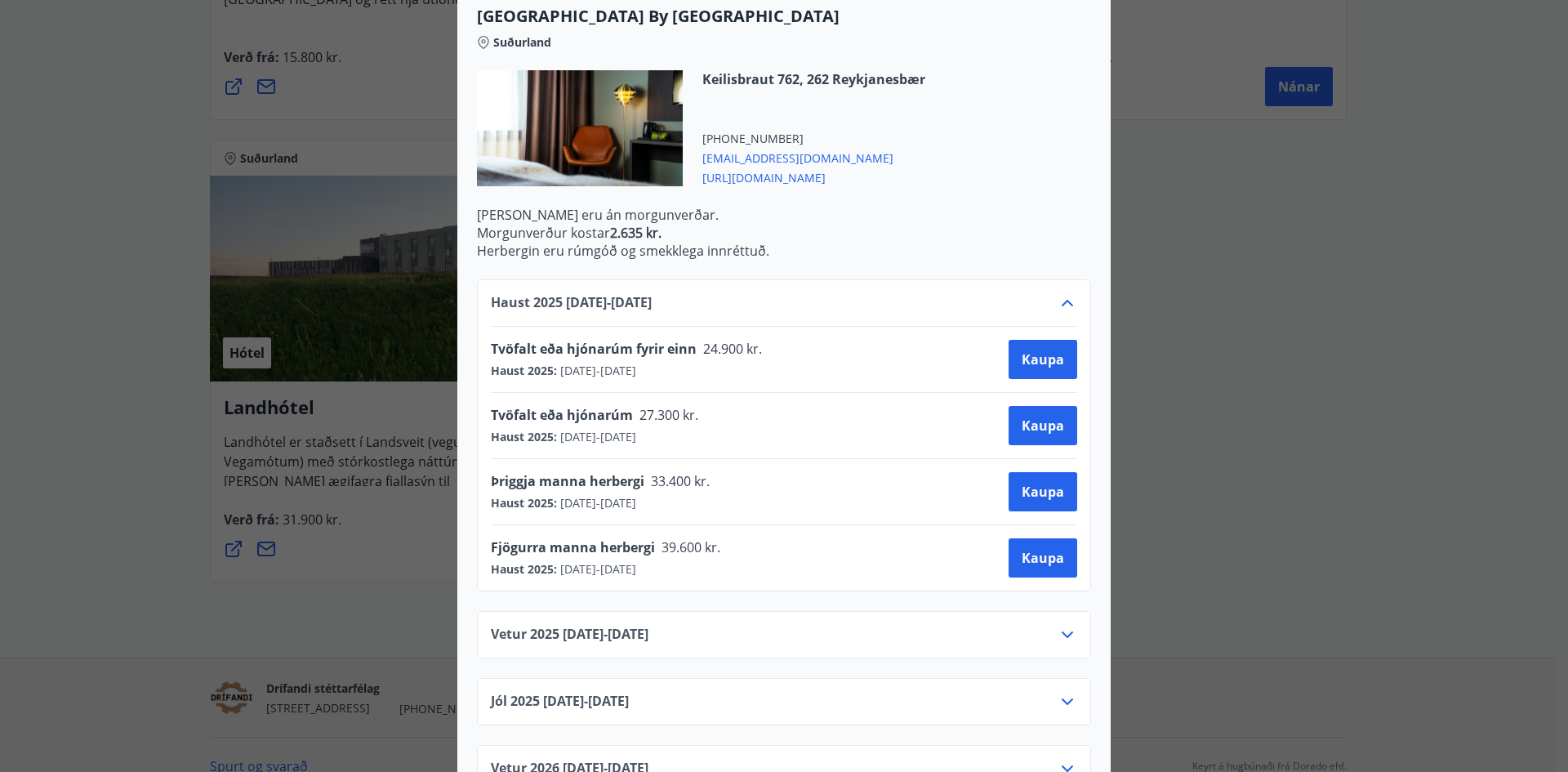
click at [0, 325] on div "Konvin Hotel By Keflavik Airport Okkar megin markmið er að veita viðskiptavinum…" at bounding box center [784, 386] width 1568 height 772
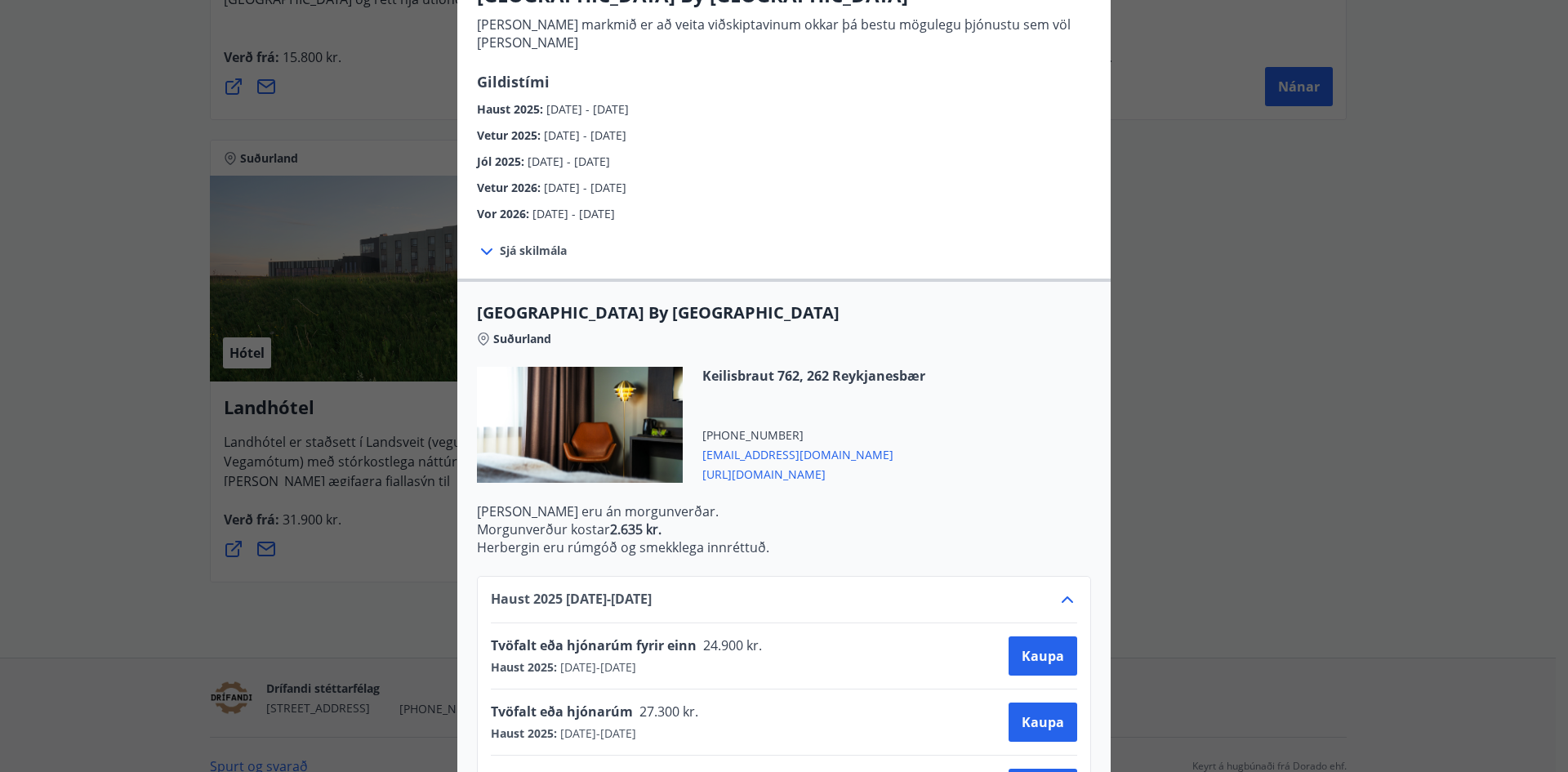
scroll to position [164, 0]
click at [9, 276] on div "Konvin Hotel By Keflavik Airport Okkar megin markmið er að veita viðskiptavinum…" at bounding box center [784, 222] width 1568 height 772
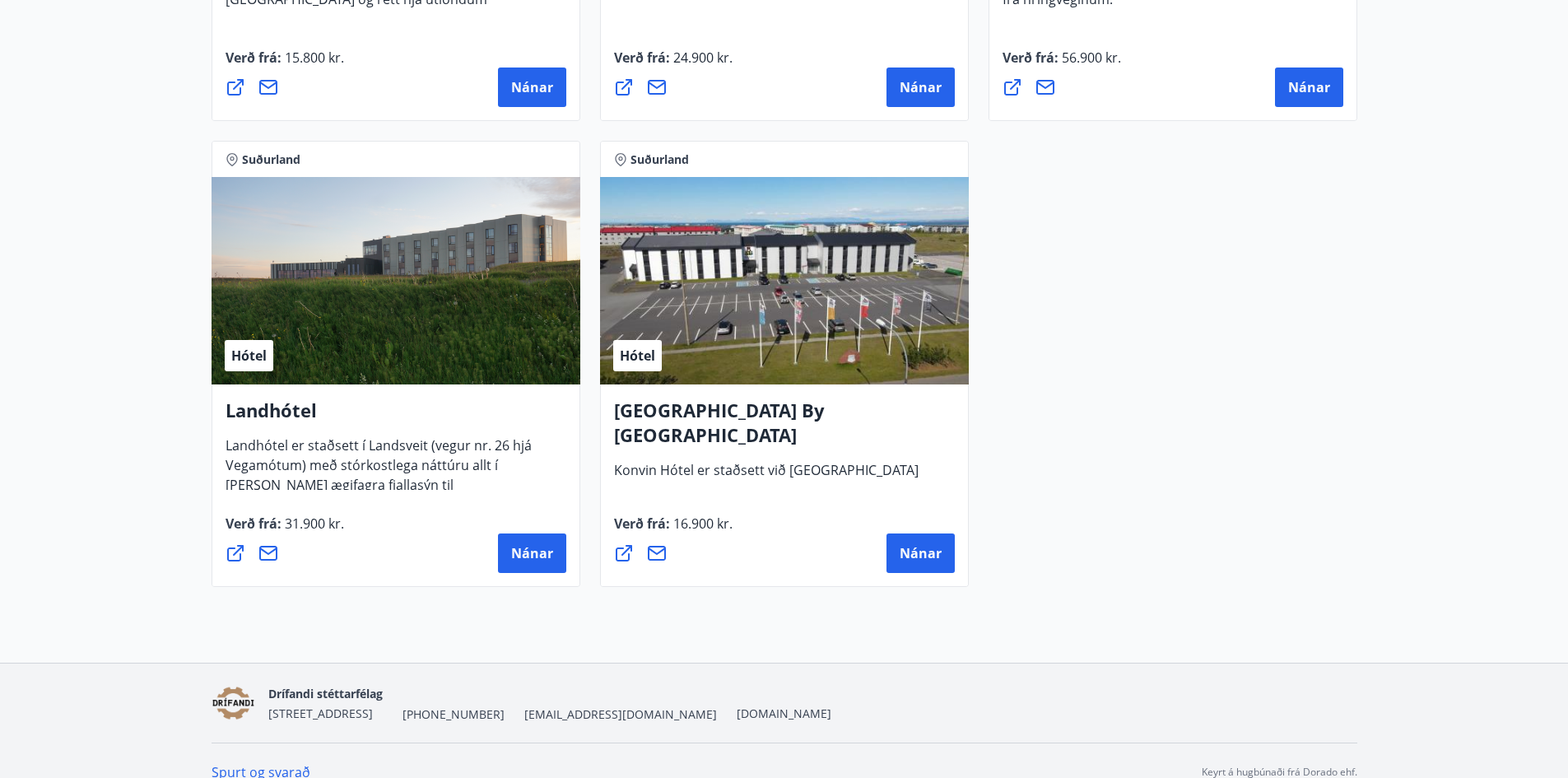
click at [794, 408] on h4 "Konvin Hotel By Keflavik Airport" at bounding box center [784, 429] width 340 height 63
click at [918, 550] on span "Nánar" at bounding box center [920, 553] width 42 height 18
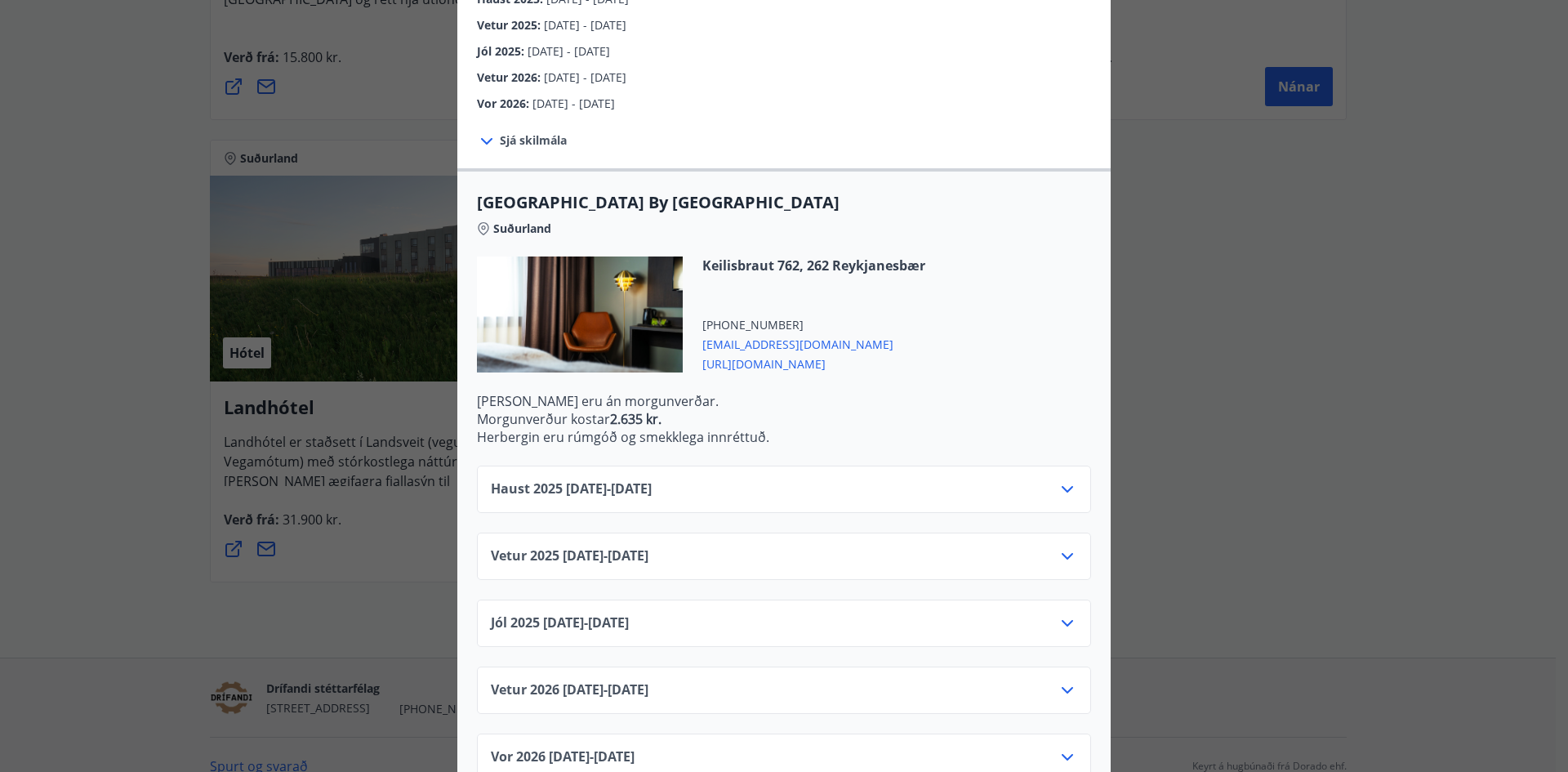
scroll to position [295, 0]
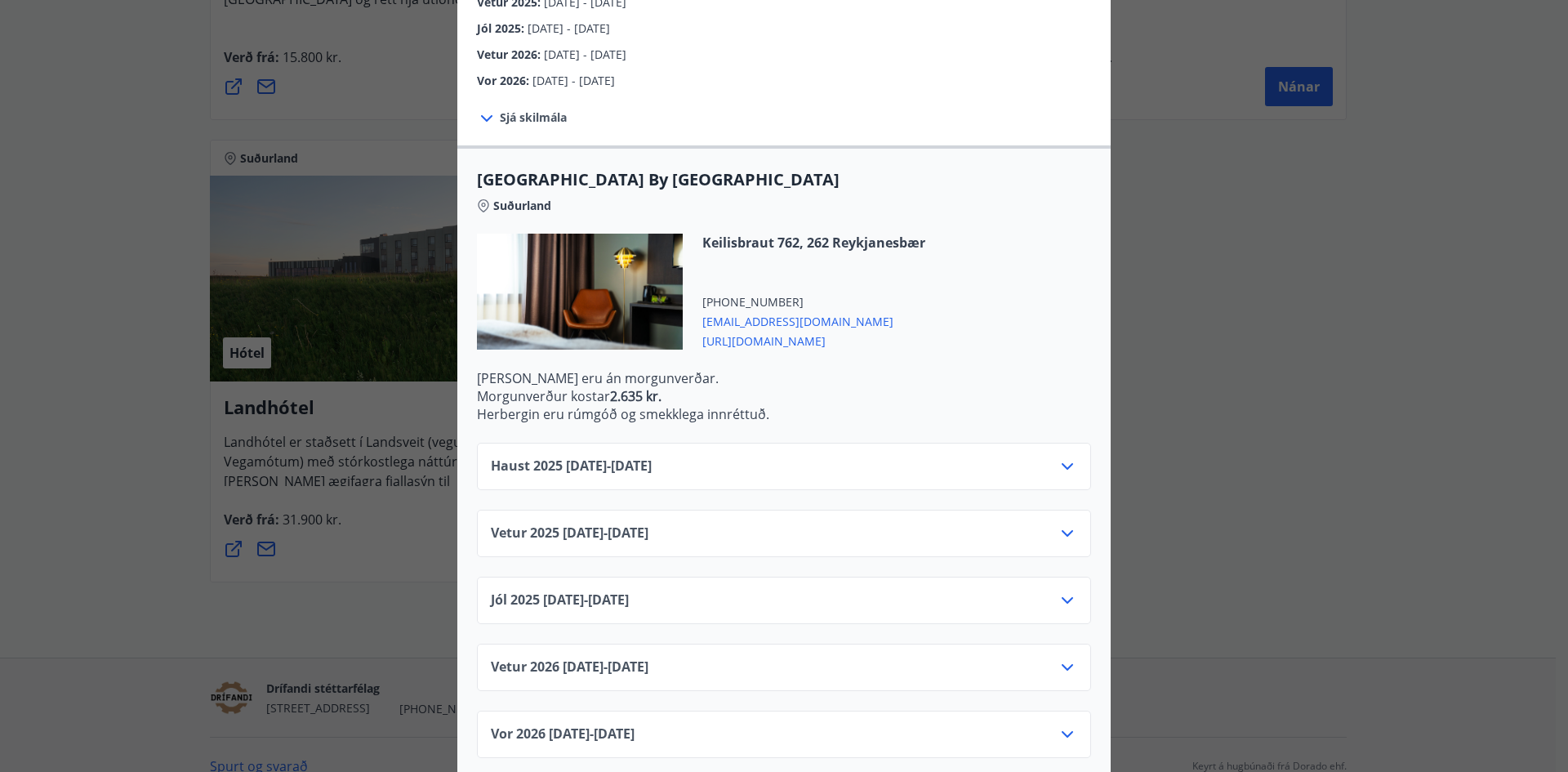
click at [1062, 463] on icon at bounding box center [1067, 465] width 11 height 7
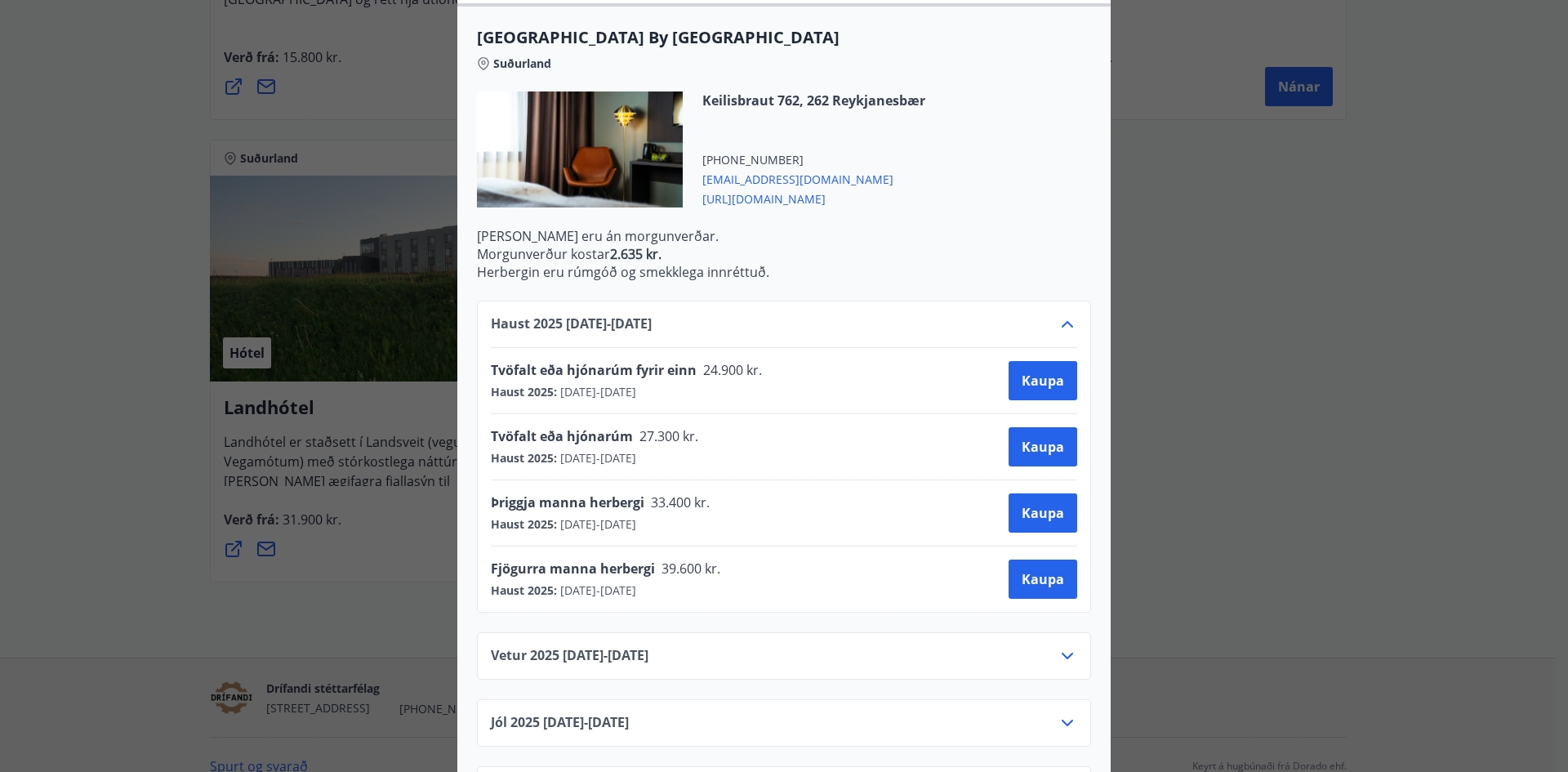
scroll to position [459, 0]
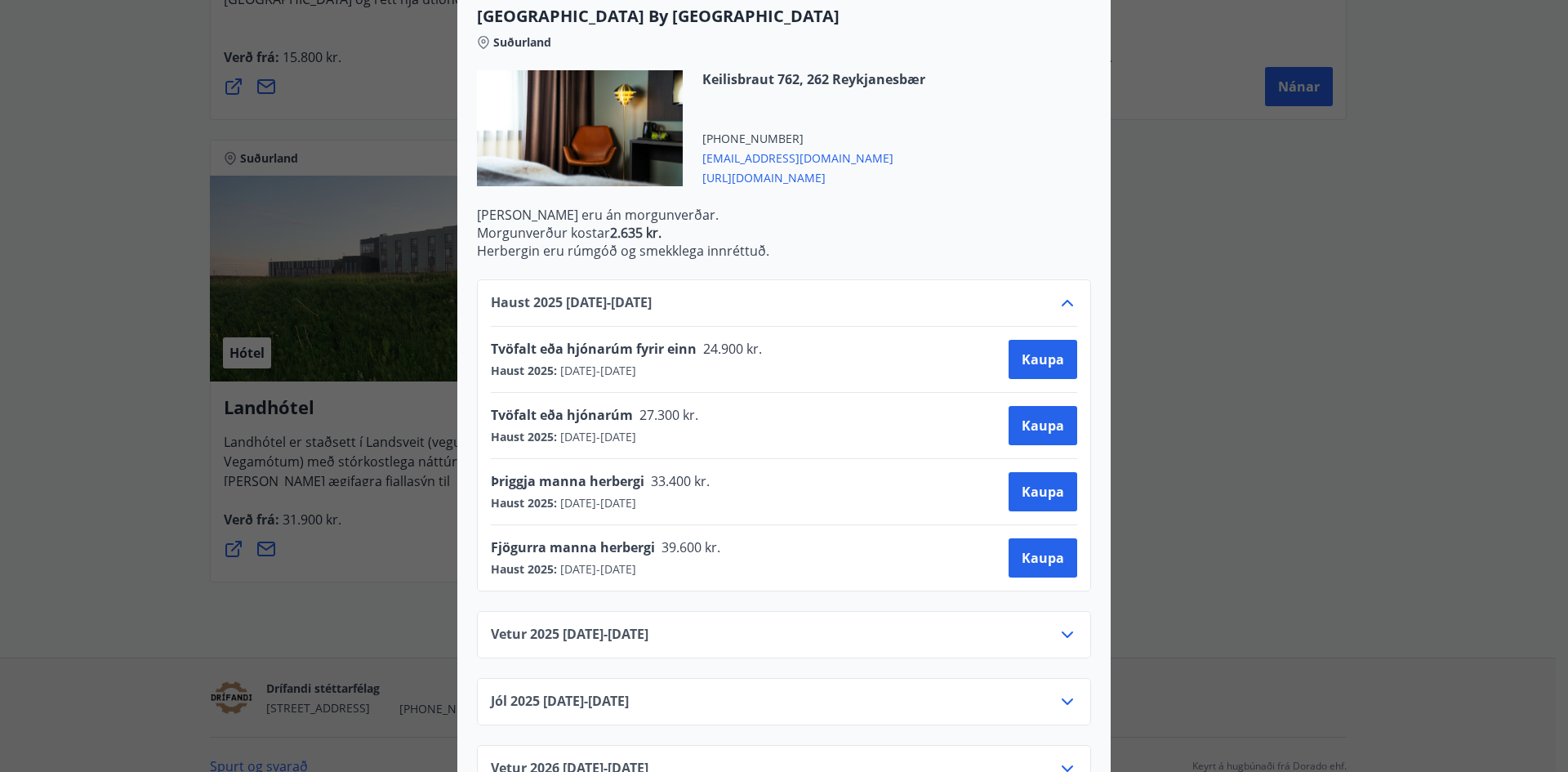
drag, startPoint x: 784, startPoint y: 236, endPoint x: 449, endPoint y: 195, distance: 337.5
click at [743, 223] on p "Morgunverður kostar 2.635 kr." at bounding box center [784, 232] width 614 height 18
click at [4, 414] on div "Konvin Hotel By Keflavik Airport Okkar megin markmið er að veita viðskiptavinum…" at bounding box center [784, 386] width 1568 height 772
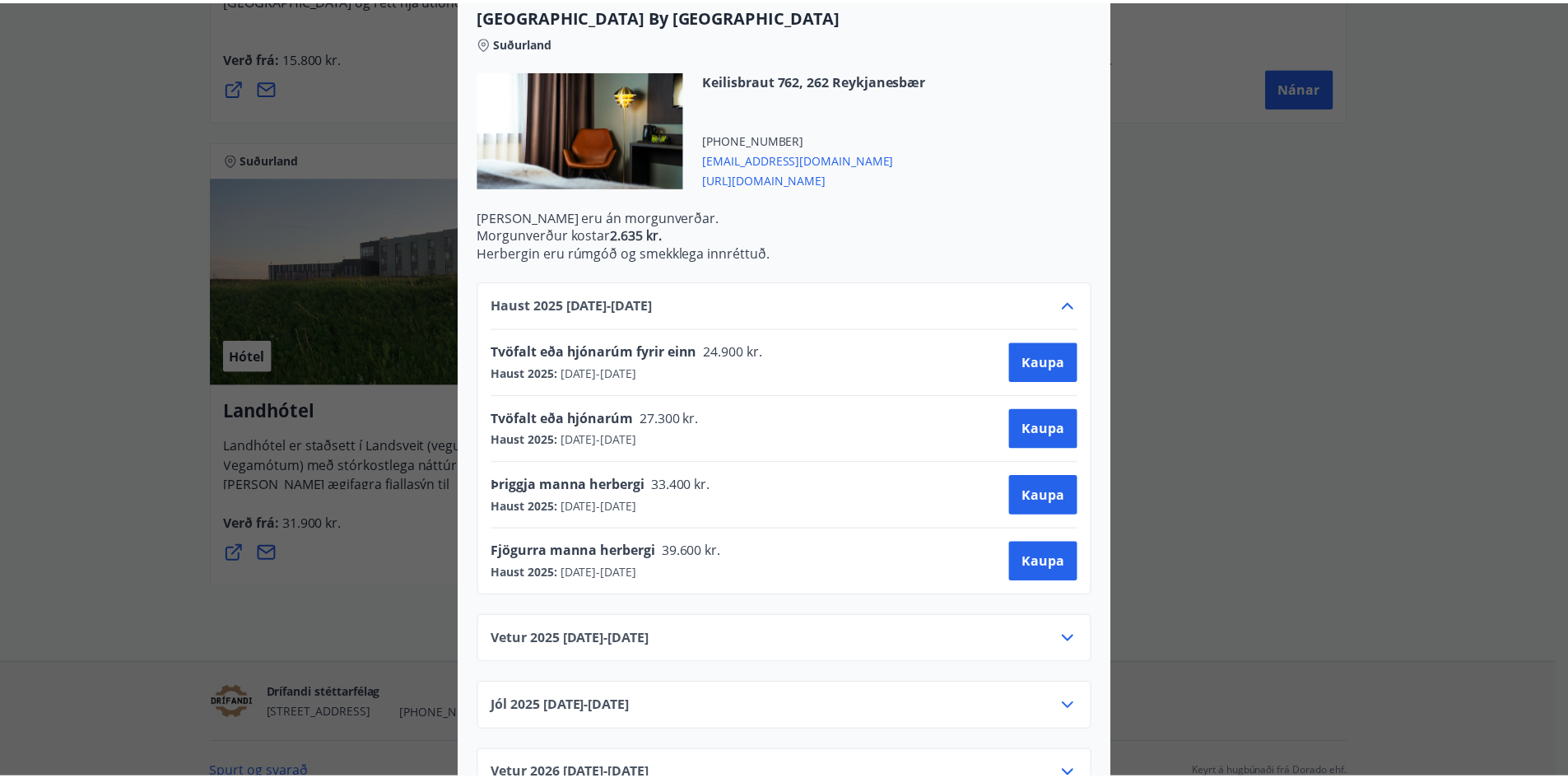
scroll to position [0, 0]
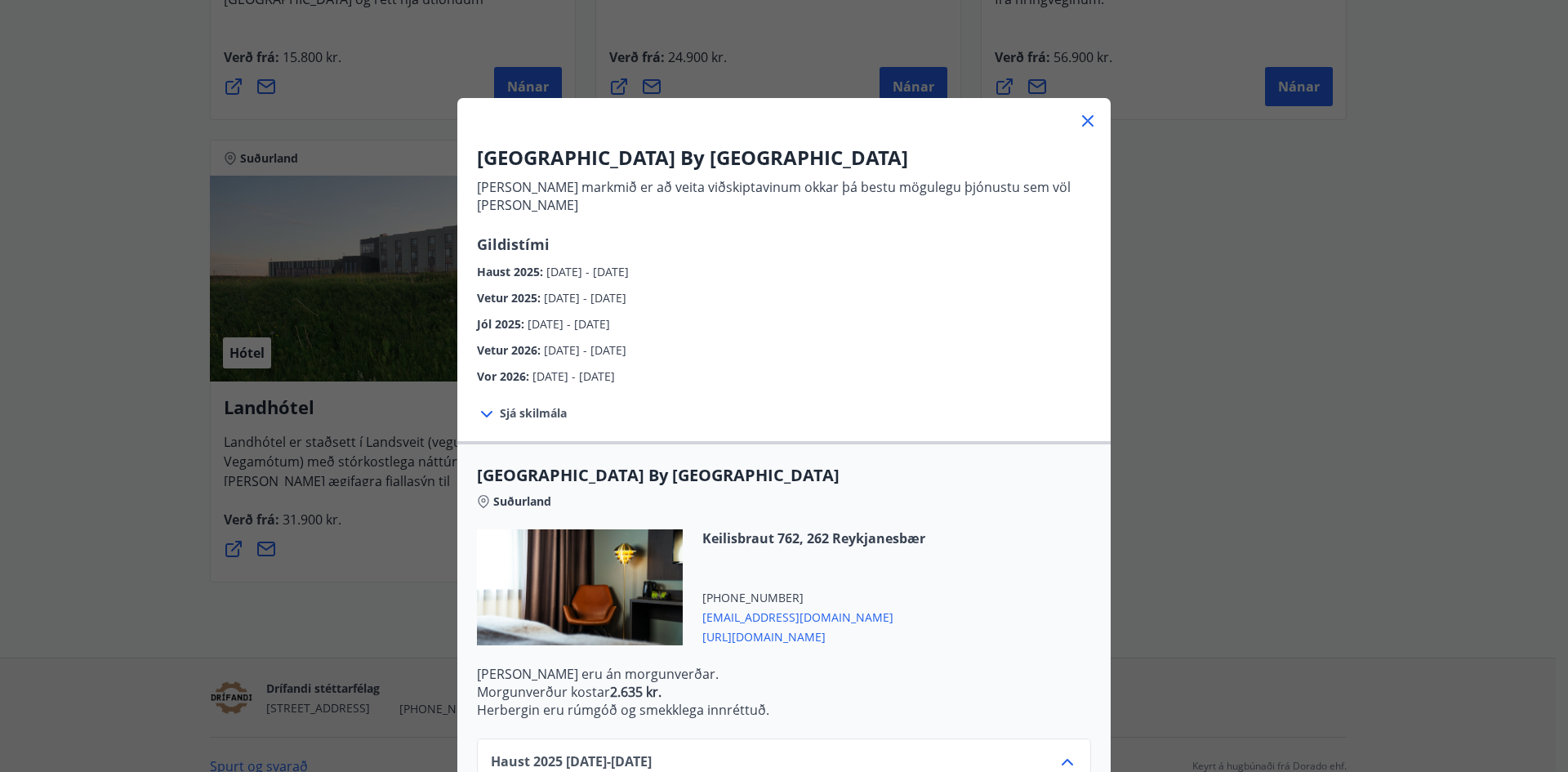
click at [1080, 121] on icon at bounding box center [1087, 120] width 20 height 20
